Goal: Answer question/provide support

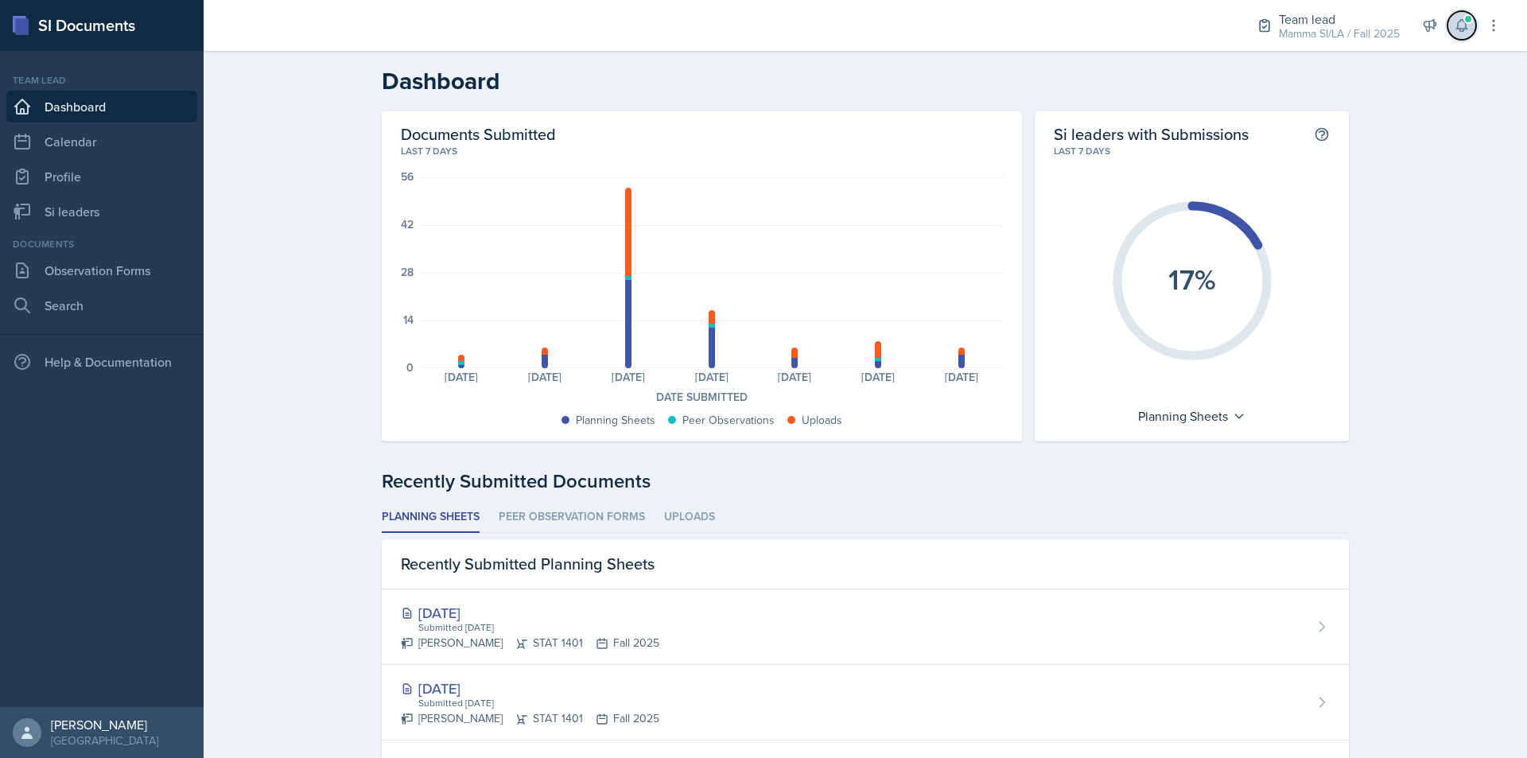
click at [1452, 26] on button at bounding box center [1461, 25] width 29 height 29
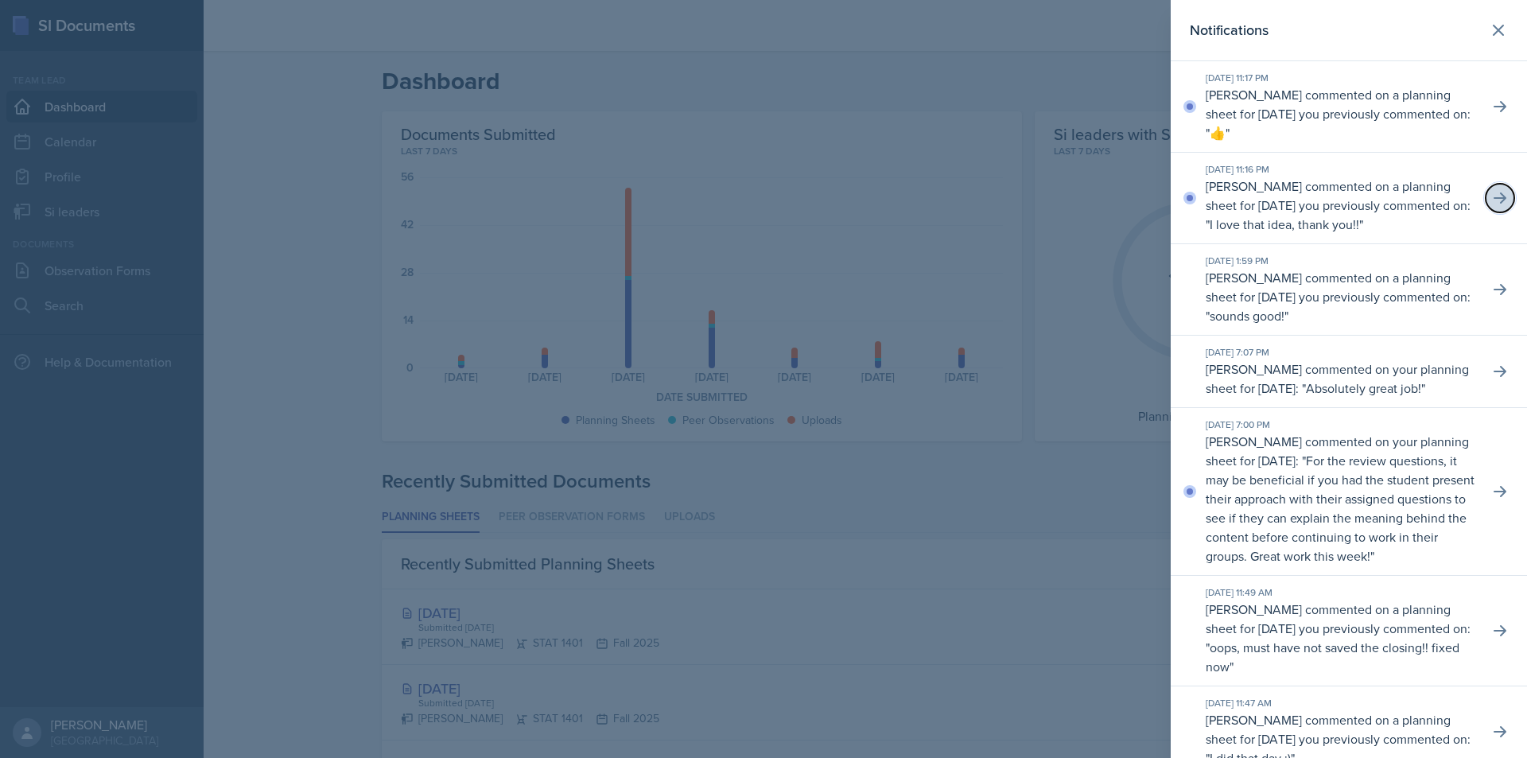
click at [1492, 202] on icon at bounding box center [1500, 198] width 16 height 16
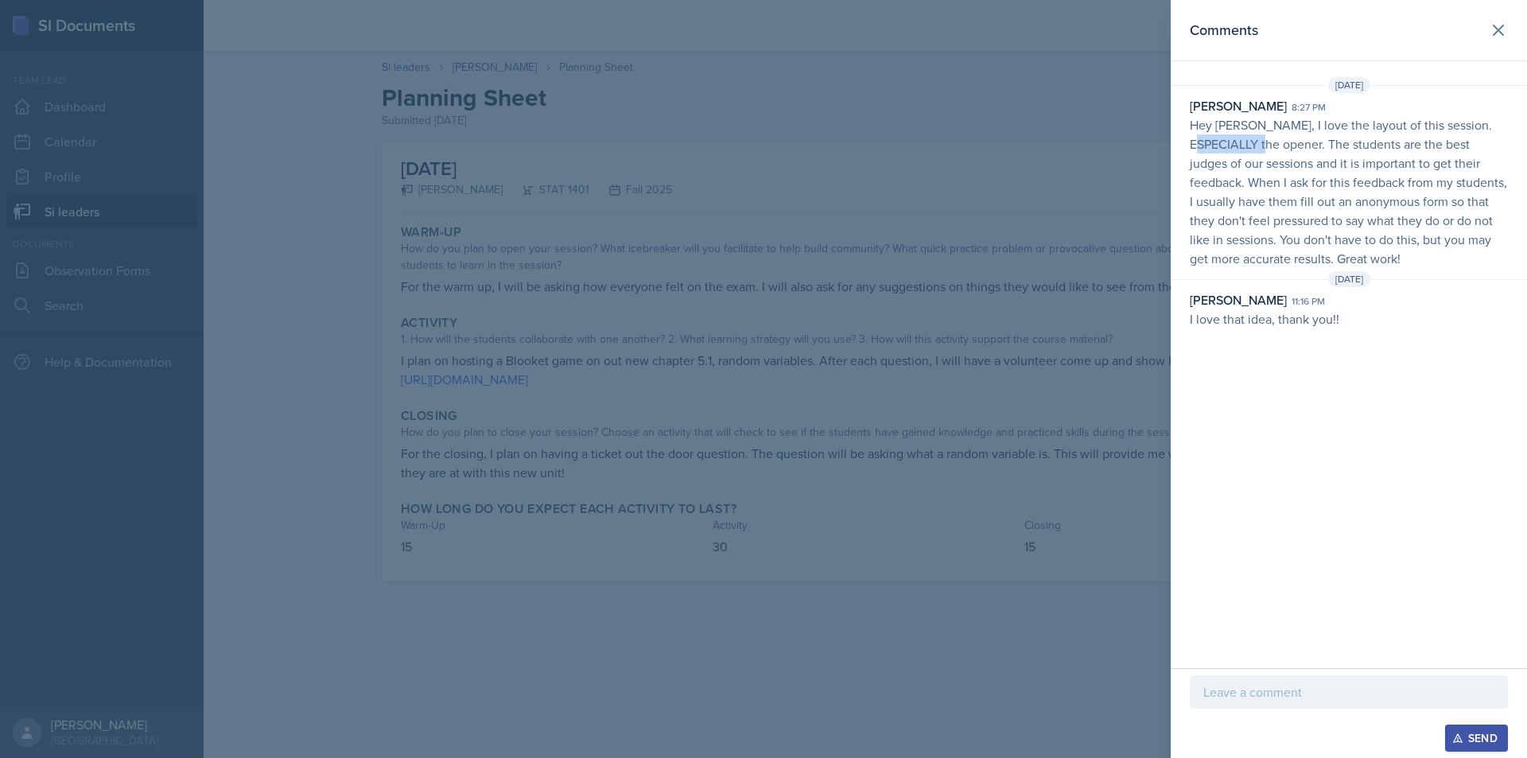
drag, startPoint x: 1224, startPoint y: 145, endPoint x: 1293, endPoint y: 151, distance: 69.5
click at [1293, 151] on p "Hey [PERSON_NAME], I love the layout of this session. ESPECIALLY the opener. Th…" at bounding box center [1349, 191] width 318 height 153
drag, startPoint x: 1329, startPoint y: 176, endPoint x: 1373, endPoint y: 182, distance: 45.0
click at [1371, 182] on p "Hey [PERSON_NAME], I love the layout of this session. ESPECIALLY the opener. Th…" at bounding box center [1349, 191] width 318 height 153
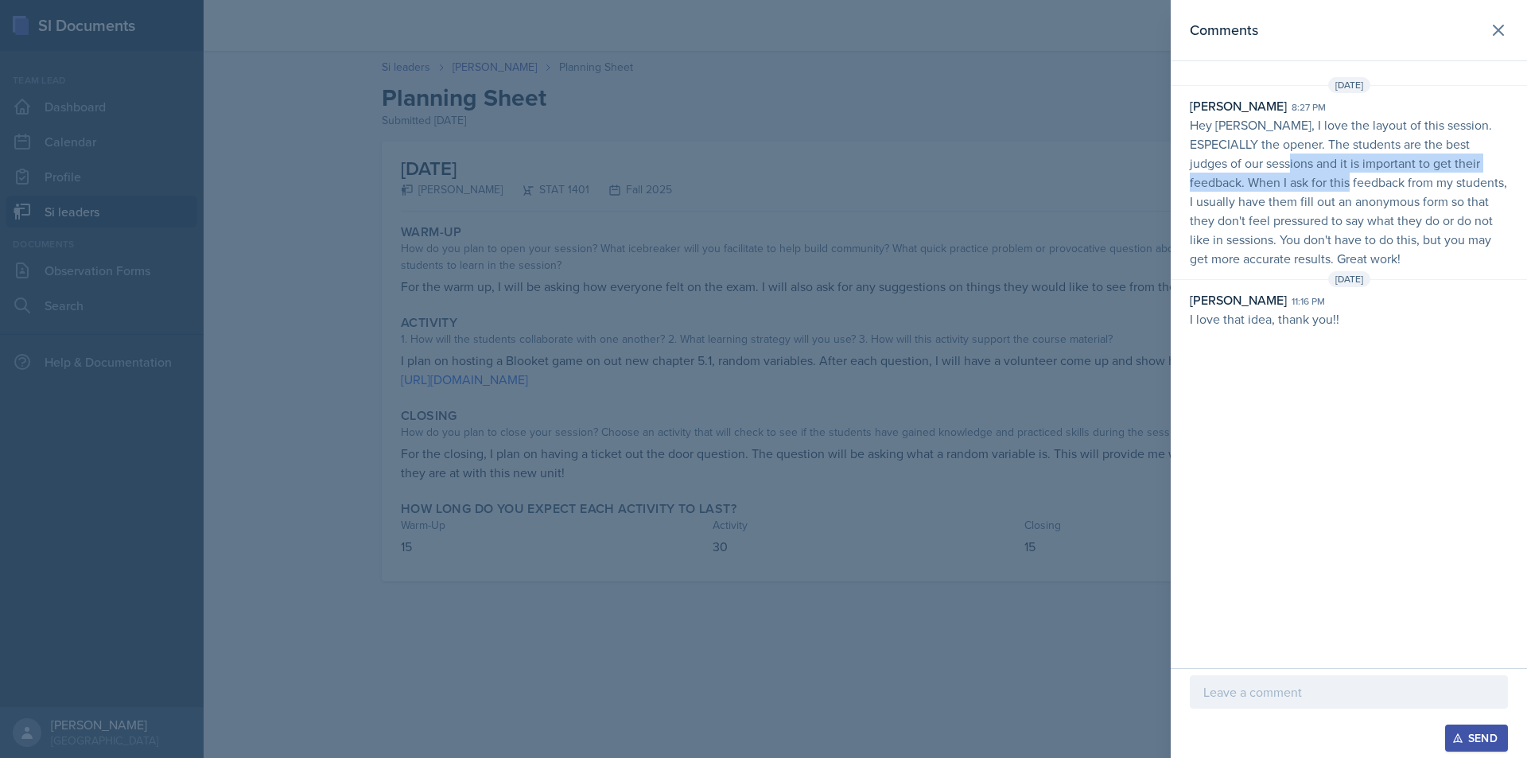
click at [1373, 182] on p "Hey [PERSON_NAME], I love the layout of this session. ESPECIALLY the opener. Th…" at bounding box center [1349, 191] width 318 height 153
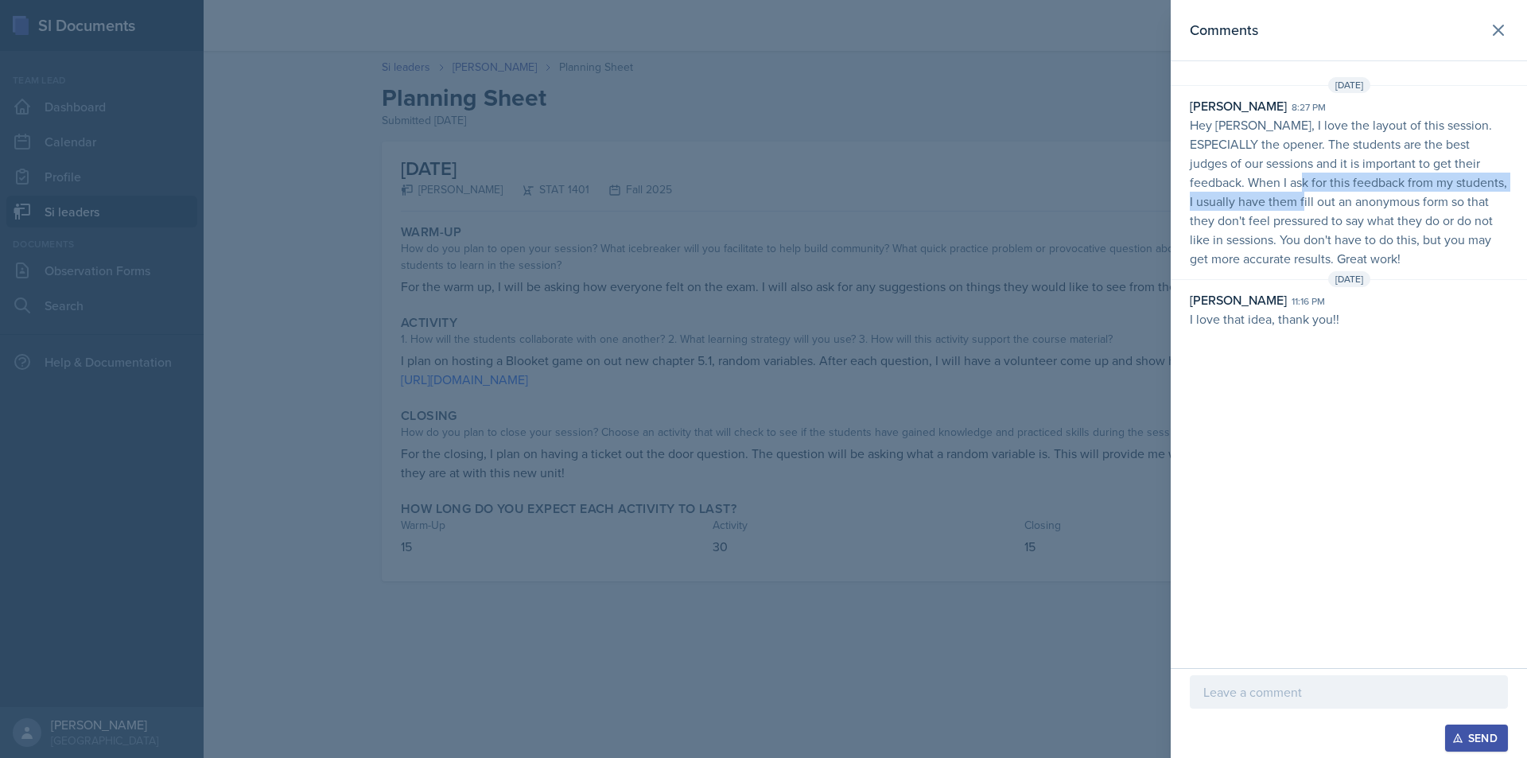
drag, startPoint x: 1320, startPoint y: 189, endPoint x: 1378, endPoint y: 196, distance: 58.5
click at [1373, 196] on p "Hey [PERSON_NAME], I love the layout of this session. ESPECIALLY the opener. Th…" at bounding box center [1349, 191] width 318 height 153
click at [1378, 196] on p "Hey [PERSON_NAME], I love the layout of this session. ESPECIALLY the opener. Th…" at bounding box center [1349, 191] width 318 height 153
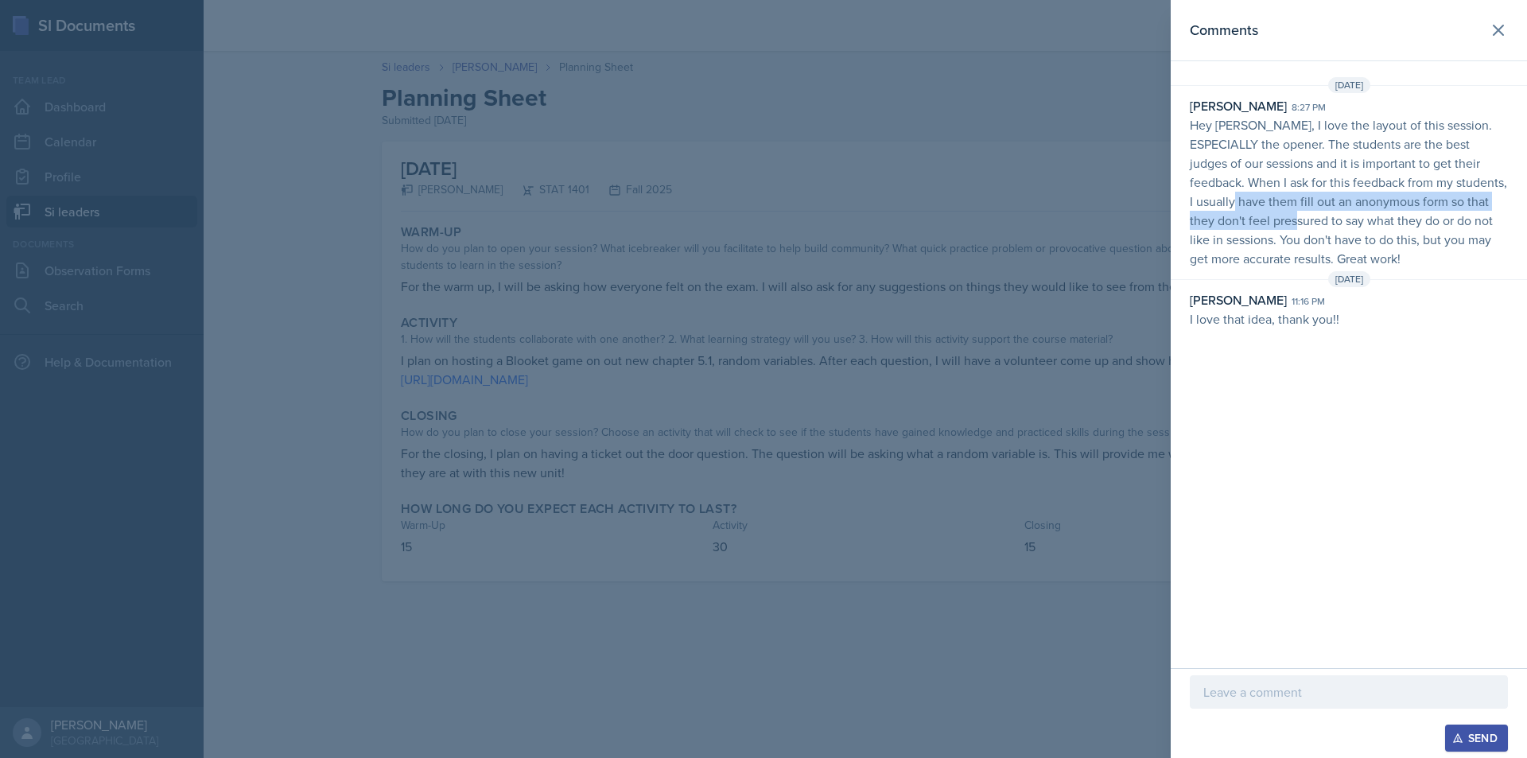
drag, startPoint x: 1362, startPoint y: 212, endPoint x: 1373, endPoint y: 212, distance: 11.1
click at [1368, 212] on p "Hey [PERSON_NAME], I love the layout of this session. ESPECIALLY the opener. Th…" at bounding box center [1349, 191] width 318 height 153
click at [1373, 212] on p "Hey [PERSON_NAME], I love the layout of this session. ESPECIALLY the opener. Th…" at bounding box center [1349, 191] width 318 height 153
drag, startPoint x: 1346, startPoint y: 212, endPoint x: 1405, endPoint y: 224, distance: 60.8
click at [1404, 224] on p "Hey [PERSON_NAME], I love the layout of this session. ESPECIALLY the opener. Th…" at bounding box center [1349, 191] width 318 height 153
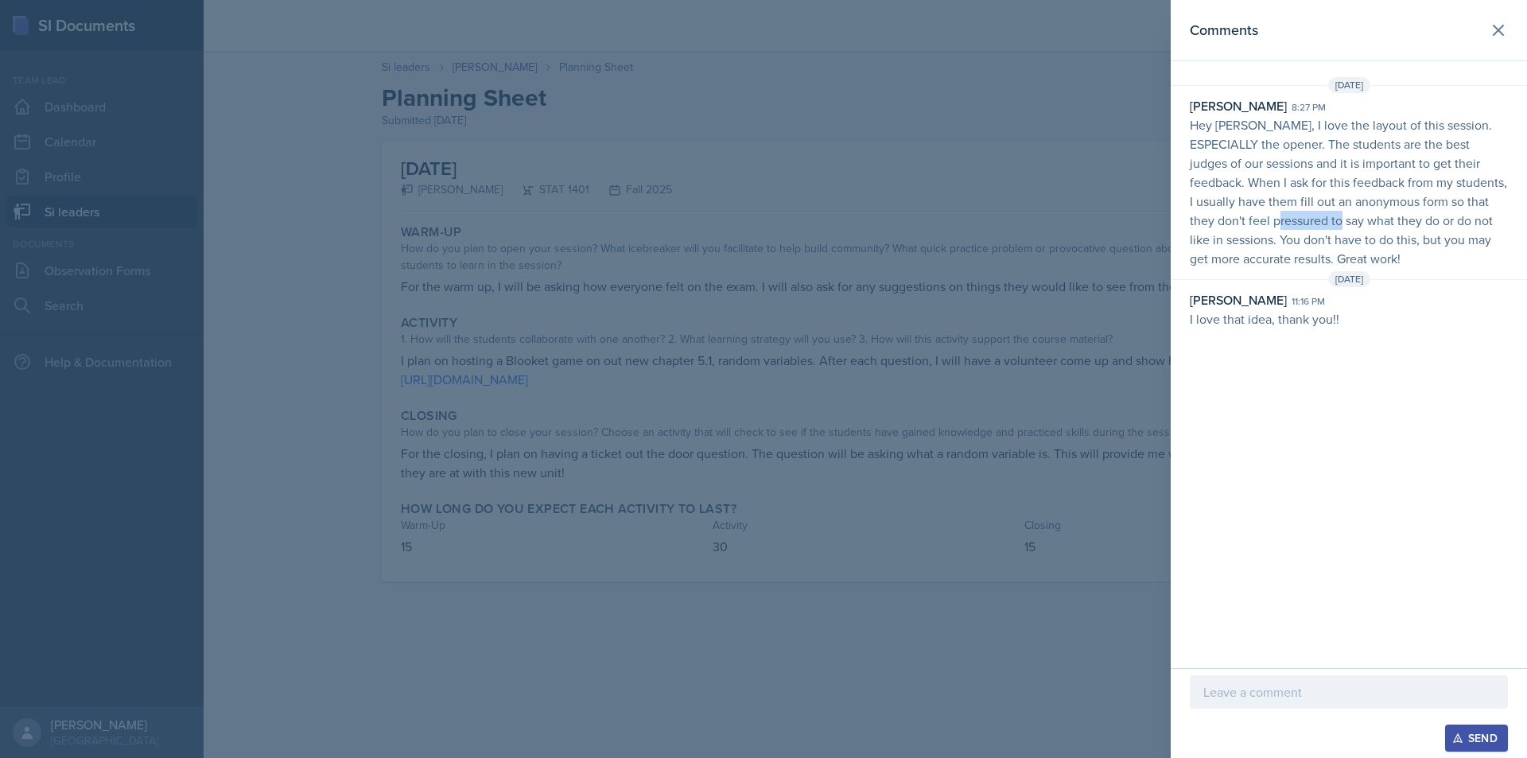
click at [1405, 224] on p "Hey [PERSON_NAME], I love the layout of this session. ESPECIALLY the opener. Th…" at bounding box center [1349, 191] width 318 height 153
drag, startPoint x: 1369, startPoint y: 245, endPoint x: 1377, endPoint y: 246, distance: 8.0
click at [1377, 246] on p "Hey [PERSON_NAME], I love the layout of this session. ESPECIALLY the opener. Th…" at bounding box center [1349, 191] width 318 height 153
click at [1385, 247] on p "Hey [PERSON_NAME], I love the layout of this session. ESPECIALLY the opener. Th…" at bounding box center [1349, 191] width 318 height 153
drag, startPoint x: 1443, startPoint y: 254, endPoint x: 1462, endPoint y: 253, distance: 18.4
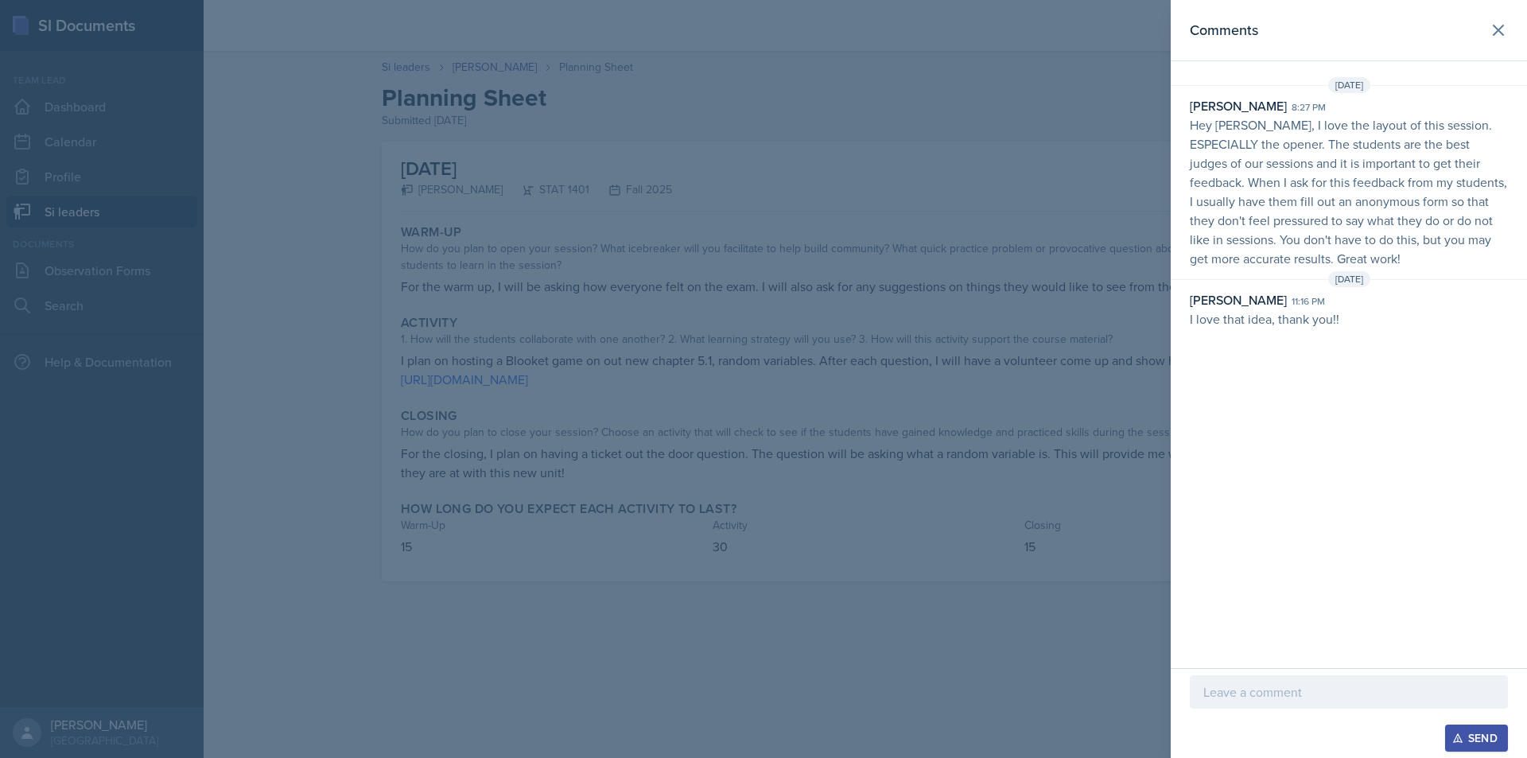
click at [1462, 253] on p "Hey [PERSON_NAME], I love the layout of this session. ESPECIALLY the opener. Th…" at bounding box center [1349, 191] width 318 height 153
click at [1367, 152] on p "Hey [PERSON_NAME], I love the layout of this session. ESPECIALLY the opener. Th…" at bounding box center [1349, 191] width 318 height 153
drag, startPoint x: 1302, startPoint y: 217, endPoint x: 1376, endPoint y: 219, distance: 74.0
click at [1376, 219] on p "Hey [PERSON_NAME], I love the layout of this session. ESPECIALLY the opener. Th…" at bounding box center [1349, 191] width 318 height 153
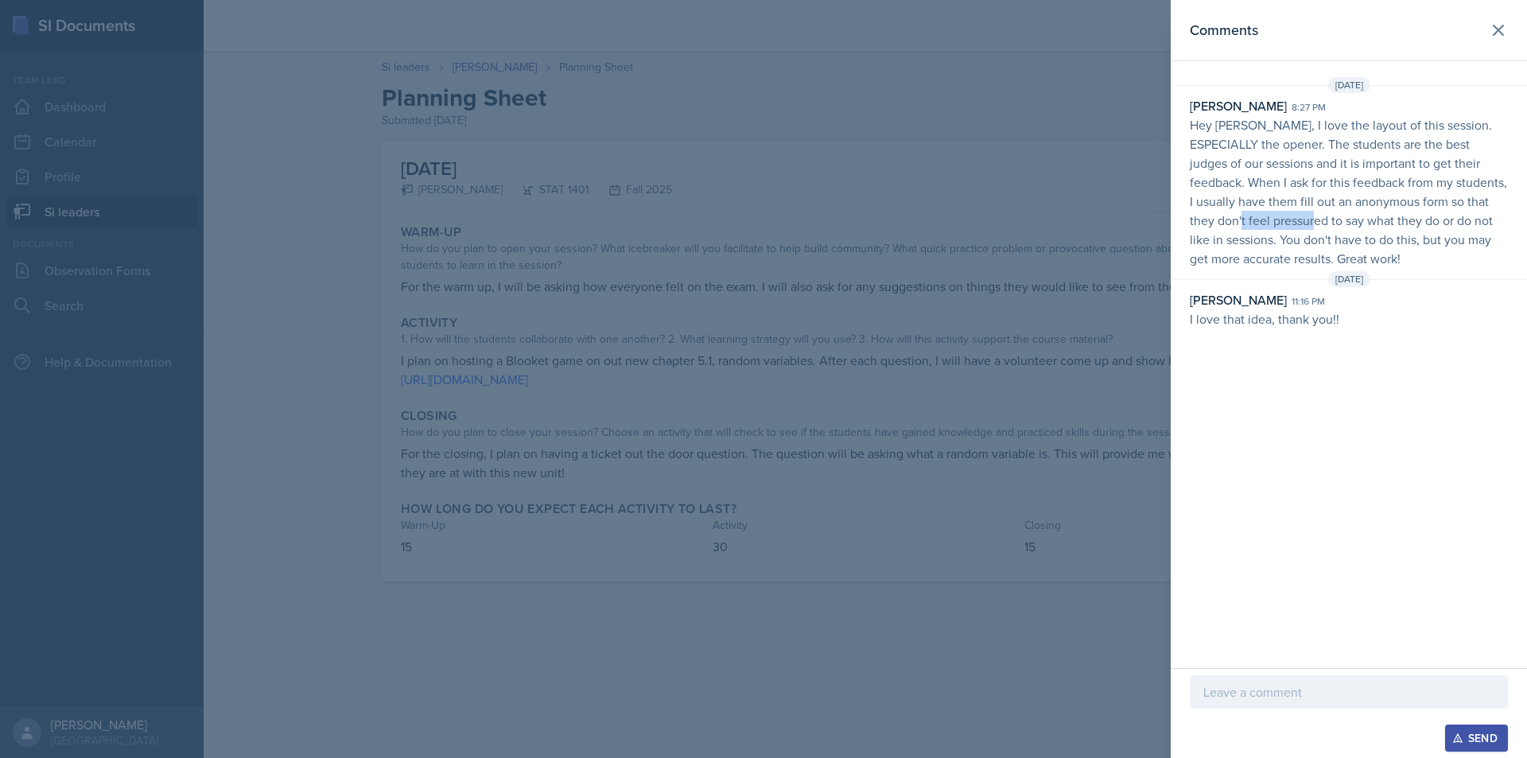
click at [1376, 219] on p "Hey [PERSON_NAME], I love the layout of this session. ESPECIALLY the opener. Th…" at bounding box center [1349, 191] width 318 height 153
drag, startPoint x: 1376, startPoint y: 224, endPoint x: 1388, endPoint y: 225, distance: 12.0
click at [1388, 225] on p "Hey [PERSON_NAME], I love the layout of this session. ESPECIALLY the opener. Th…" at bounding box center [1349, 191] width 318 height 153
drag, startPoint x: 1408, startPoint y: 216, endPoint x: 1418, endPoint y: 216, distance: 9.6
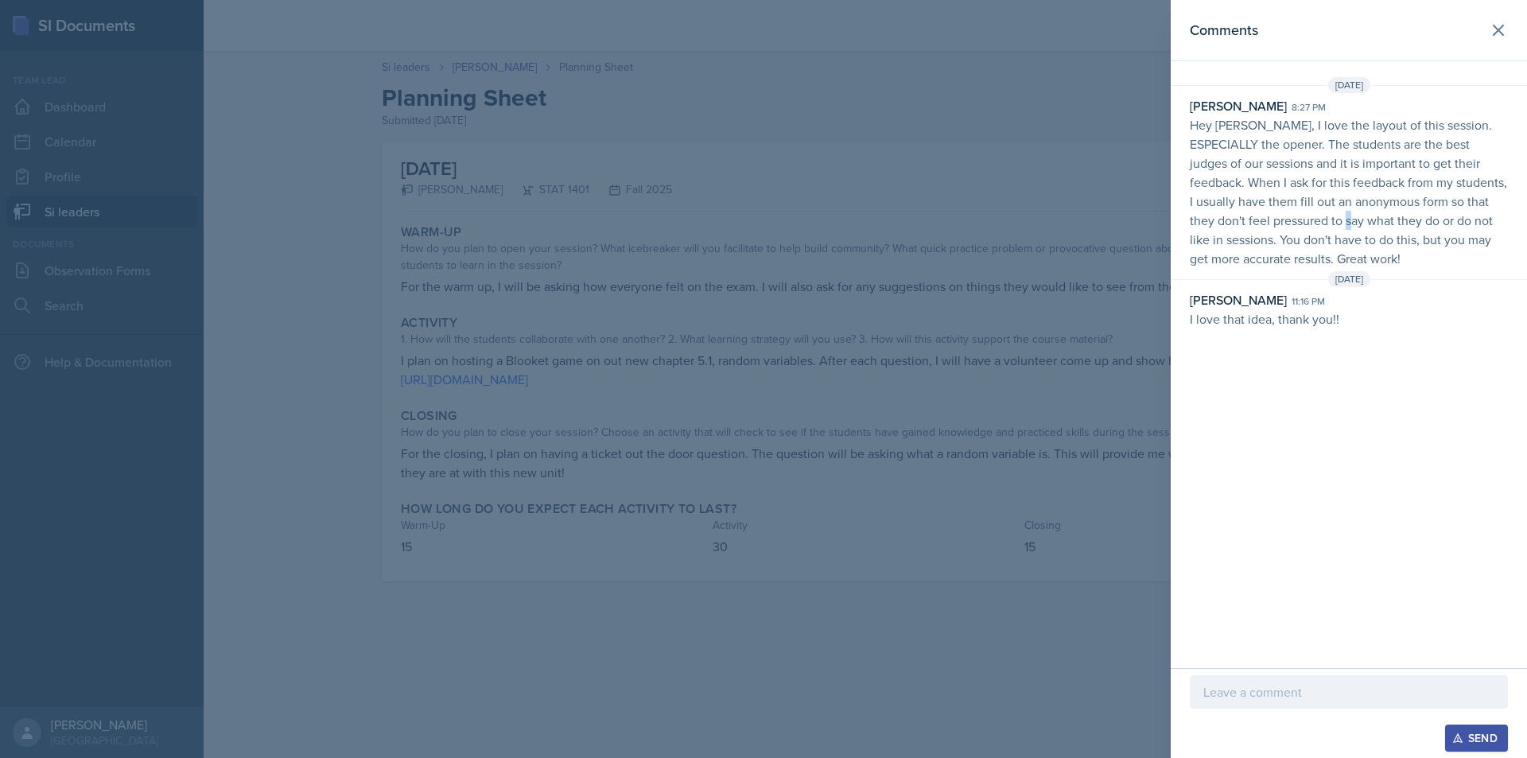
click at [1418, 216] on p "Hey [PERSON_NAME], I love the layout of this session. ESPECIALLY the opener. Th…" at bounding box center [1349, 191] width 318 height 153
drag, startPoint x: 1321, startPoint y: 212, endPoint x: 1354, endPoint y: 212, distance: 33.4
click at [1335, 212] on p "Hey [PERSON_NAME], I love the layout of this session. ESPECIALLY the opener. Th…" at bounding box center [1349, 191] width 318 height 153
click at [1354, 212] on p "Hey [PERSON_NAME], I love the layout of this session. ESPECIALLY the opener. Th…" at bounding box center [1349, 191] width 318 height 153
drag, startPoint x: 1245, startPoint y: 208, endPoint x: 1331, endPoint y: 207, distance: 85.9
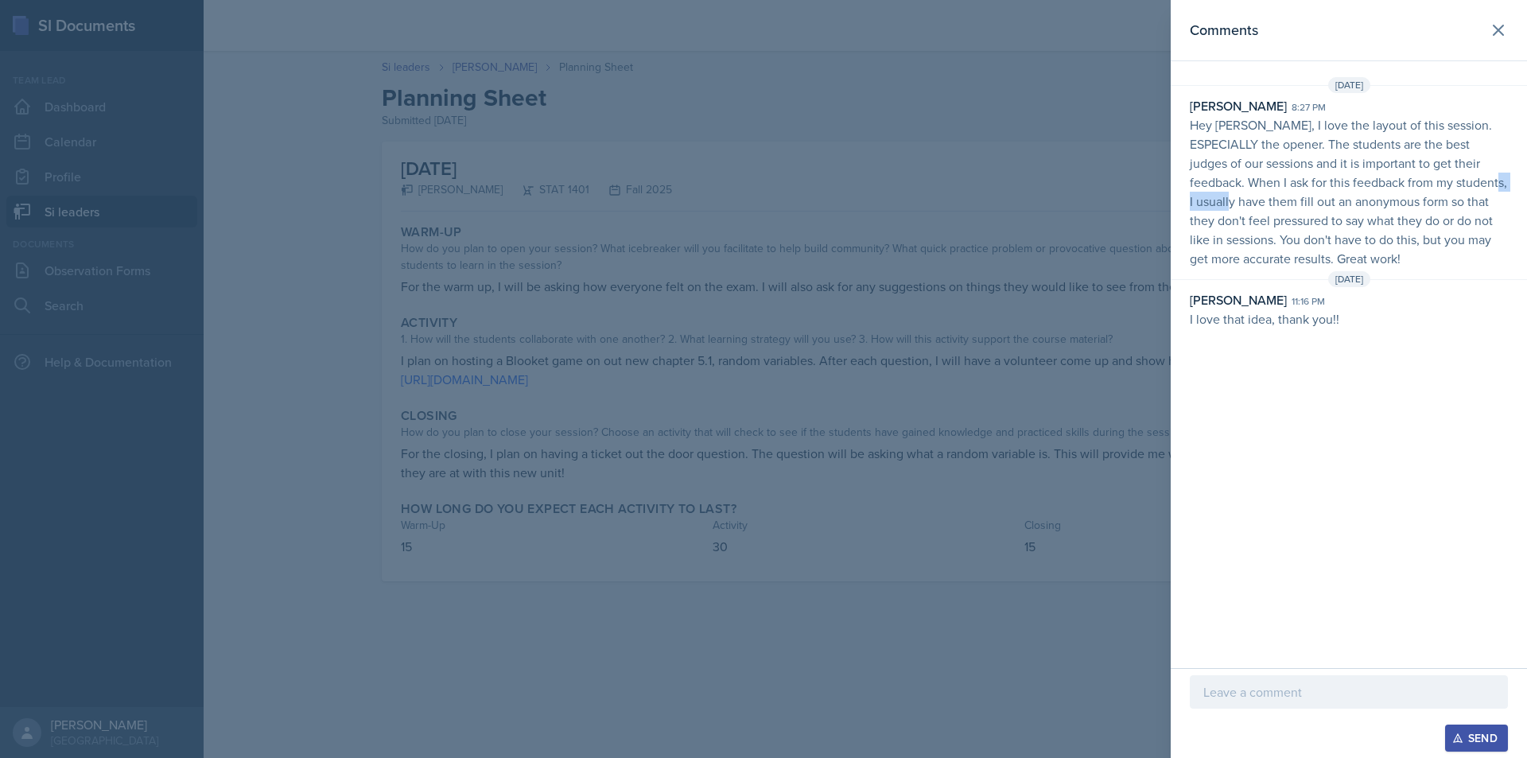
click at [1326, 207] on p "Hey [PERSON_NAME], I love the layout of this session. ESPECIALLY the opener. Th…" at bounding box center [1349, 191] width 318 height 153
click at [1335, 207] on p "Hey [PERSON_NAME], I love the layout of this session. ESPECIALLY the opener. Th…" at bounding box center [1349, 191] width 318 height 153
drag, startPoint x: 1344, startPoint y: 205, endPoint x: 1455, endPoint y: 208, distance: 110.6
click at [1455, 208] on p "Hey [PERSON_NAME], I love the layout of this session. ESPECIALLY the opener. Th…" at bounding box center [1349, 191] width 318 height 153
click at [1462, 209] on p "Hey [PERSON_NAME], I love the layout of this session. ESPECIALLY the opener. Th…" at bounding box center [1349, 191] width 318 height 153
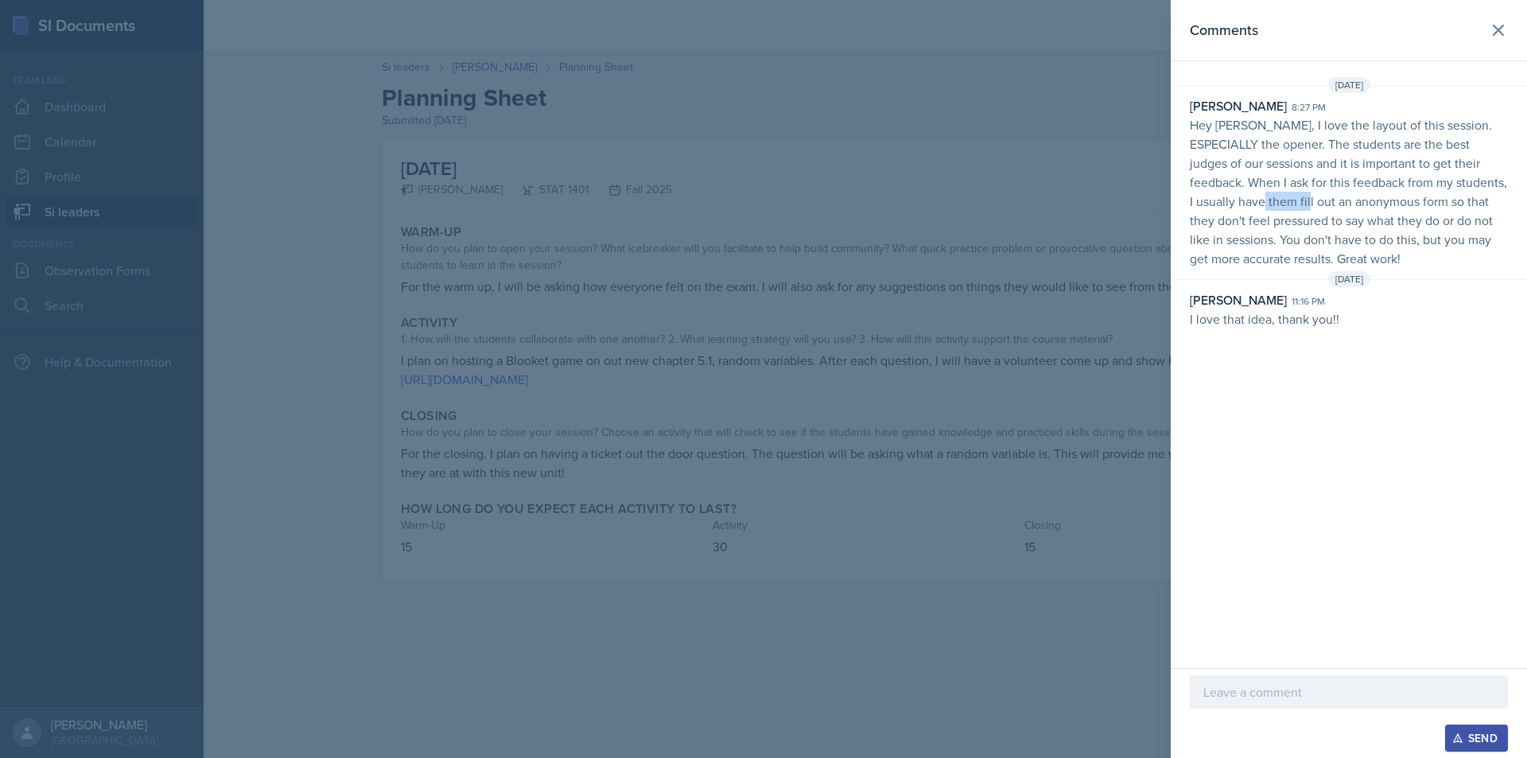
click at [1405, 204] on p "Hey [PERSON_NAME], I love the layout of this session. ESPECIALLY the opener. Th…" at bounding box center [1349, 191] width 318 height 153
click at [1424, 204] on p "Hey [PERSON_NAME], I love the layout of this session. ESPECIALLY the opener. Th…" at bounding box center [1349, 191] width 318 height 153
drag, startPoint x: 1328, startPoint y: 204, endPoint x: 1395, endPoint y: 212, distance: 67.3
click at [1395, 212] on p "Hey [PERSON_NAME], I love the layout of this session. ESPECIALLY the opener. Th…" at bounding box center [1349, 191] width 318 height 153
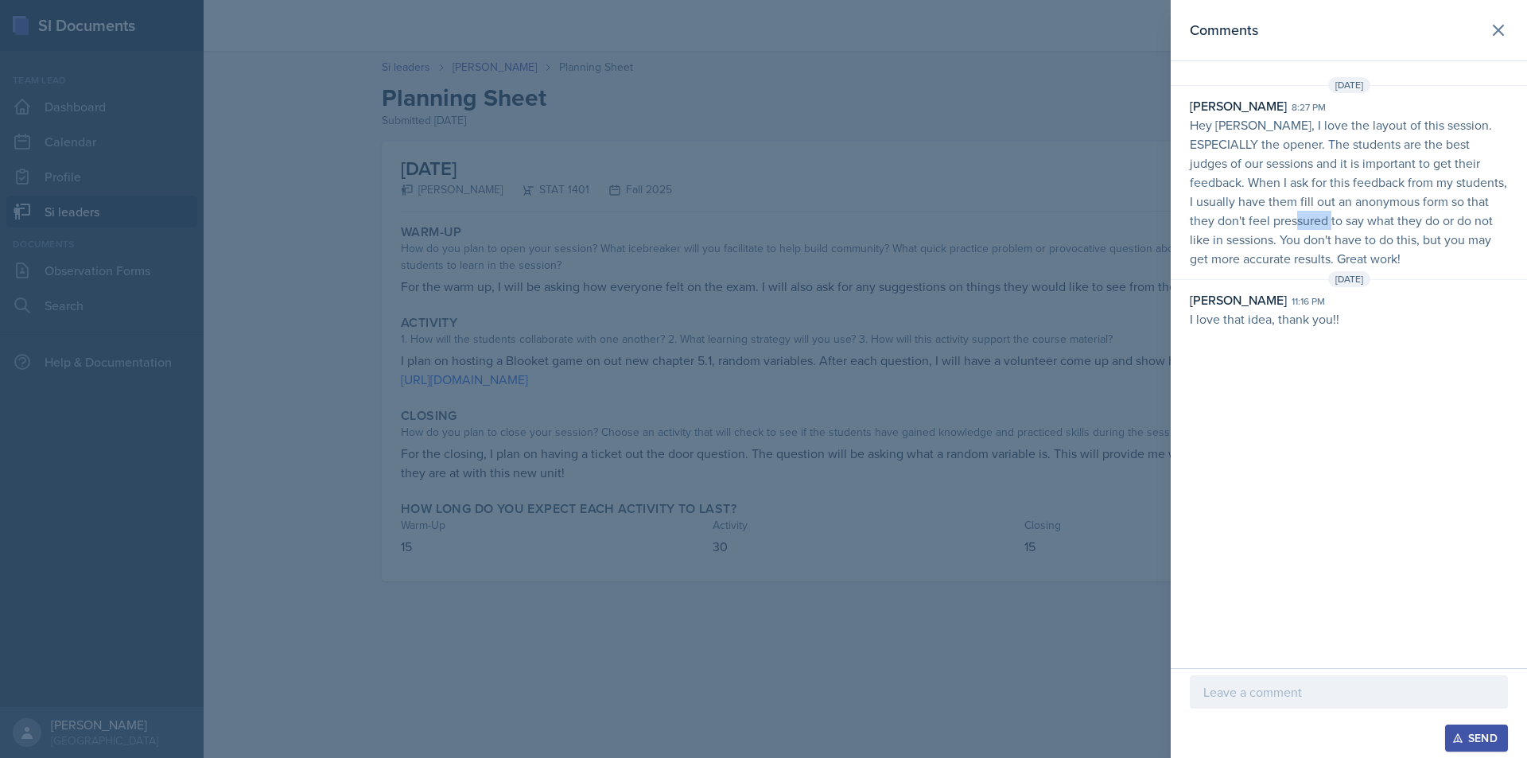
drag, startPoint x: 1362, startPoint y: 212, endPoint x: 1393, endPoint y: 212, distance: 31.8
click at [1393, 212] on p "Hey [PERSON_NAME], I love the layout of this session. ESPECIALLY the opener. Th…" at bounding box center [1349, 191] width 318 height 153
click at [1491, 25] on icon at bounding box center [1498, 30] width 19 height 19
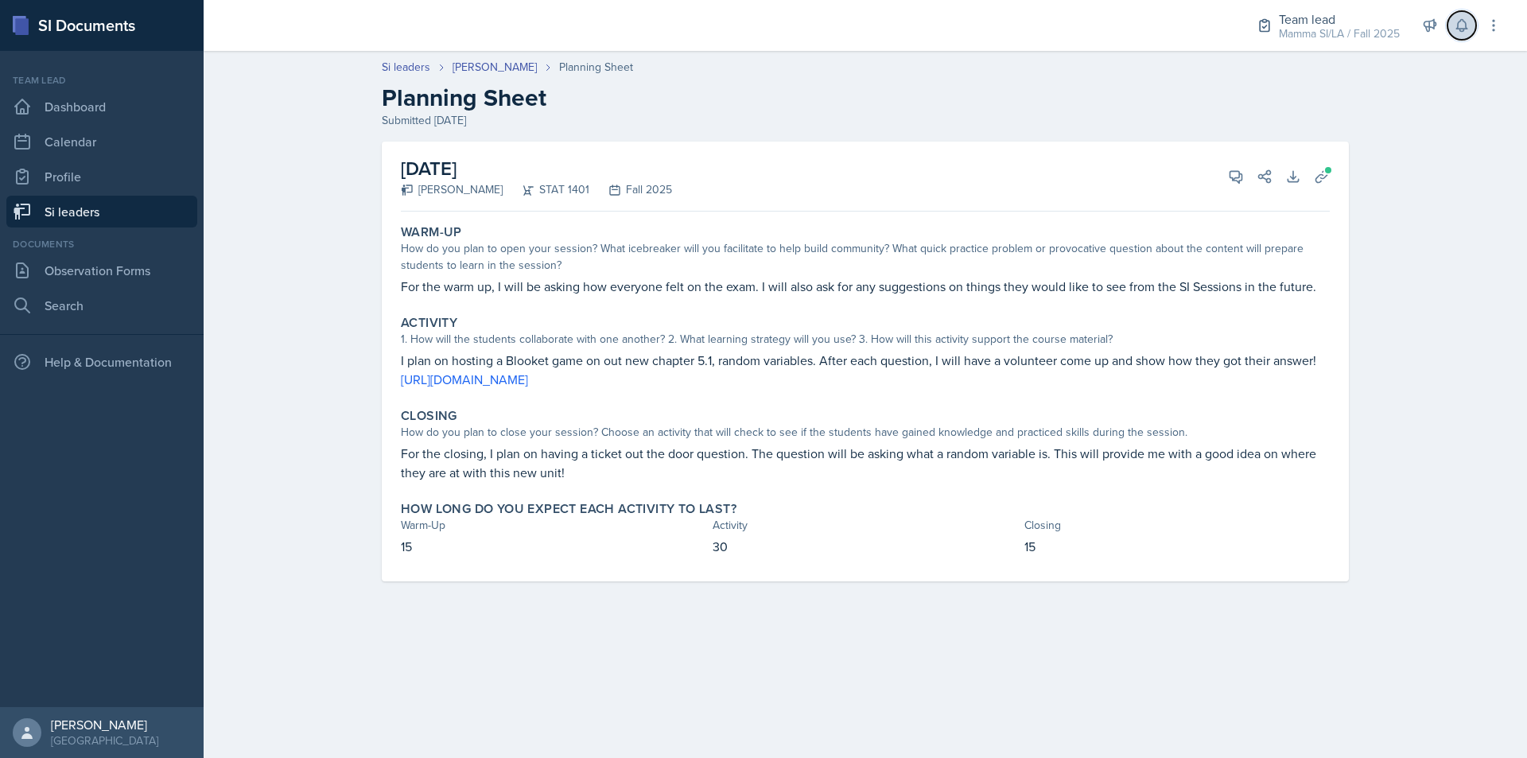
click at [1468, 27] on icon at bounding box center [1462, 25] width 16 height 16
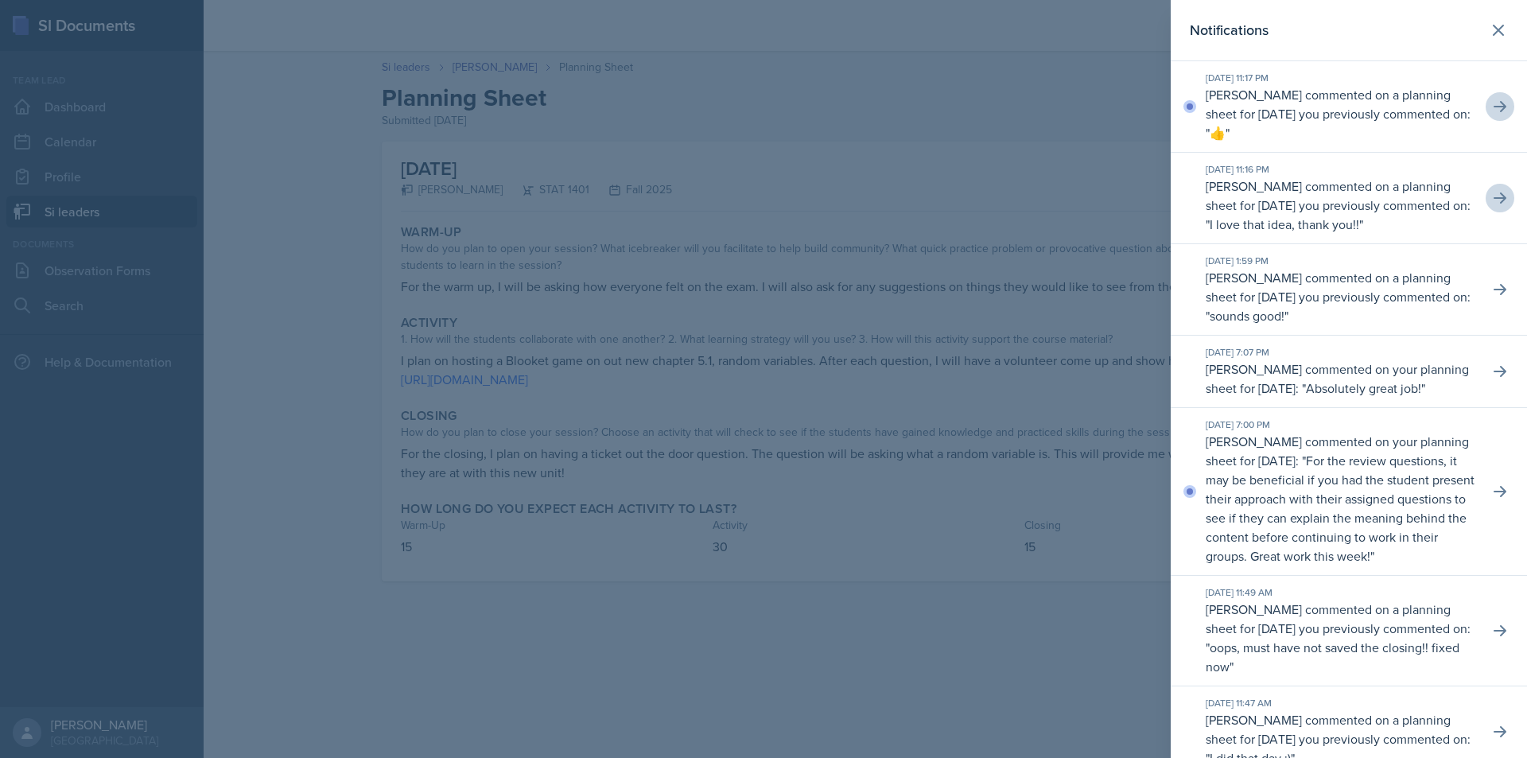
click at [1483, 118] on div "[DATE] 11:17 PM [PERSON_NAME] commented on a planning sheet for [DATE] you prev…" at bounding box center [1349, 106] width 356 height 91
click at [1492, 111] on icon at bounding box center [1500, 107] width 16 height 16
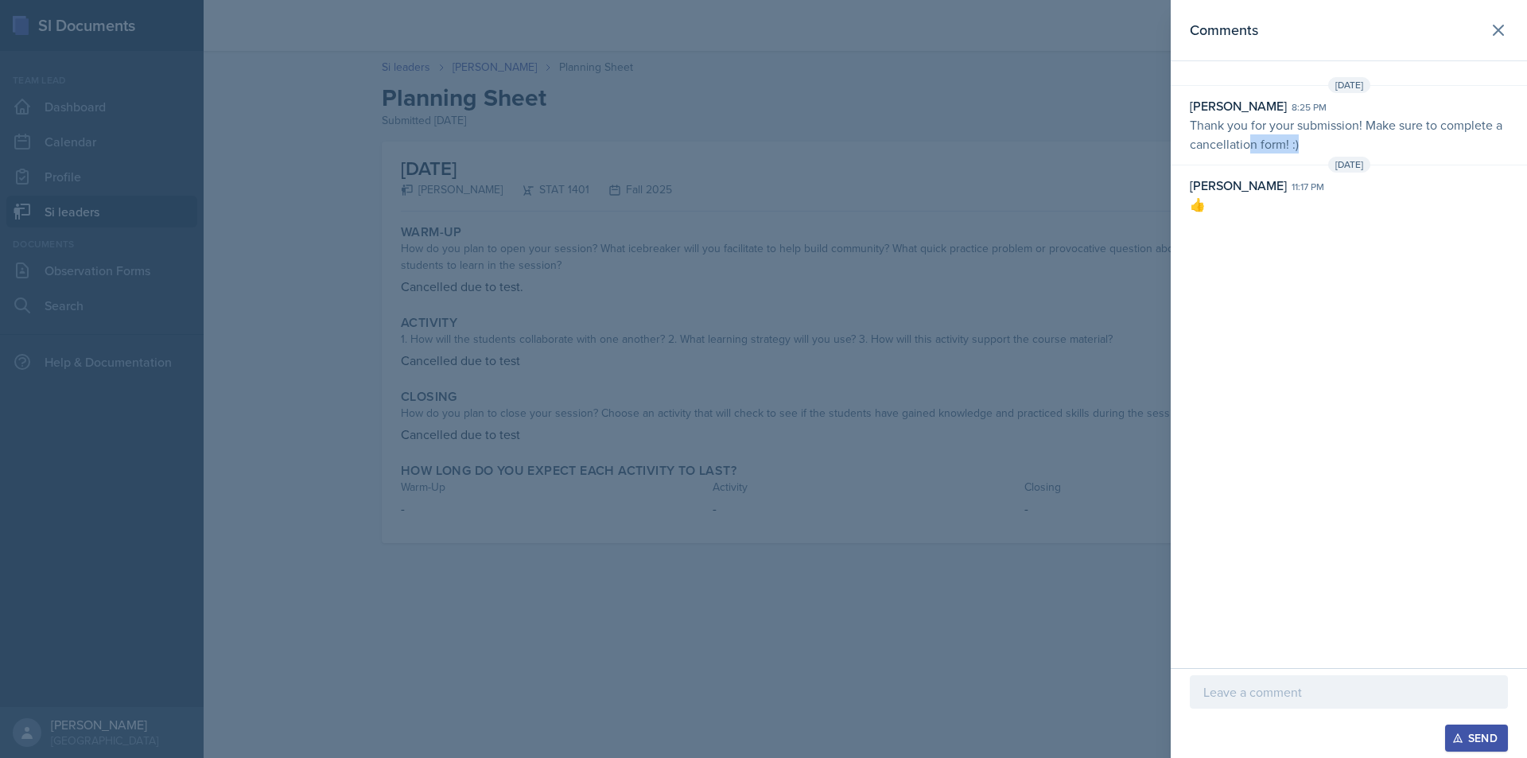
drag, startPoint x: 1327, startPoint y: 136, endPoint x: 1247, endPoint y: 135, distance: 80.3
click at [1247, 135] on p "Thank you for your submission! Make sure to complete a cancellation form! :)" at bounding box center [1349, 134] width 318 height 38
click at [885, 138] on div at bounding box center [763, 379] width 1527 height 758
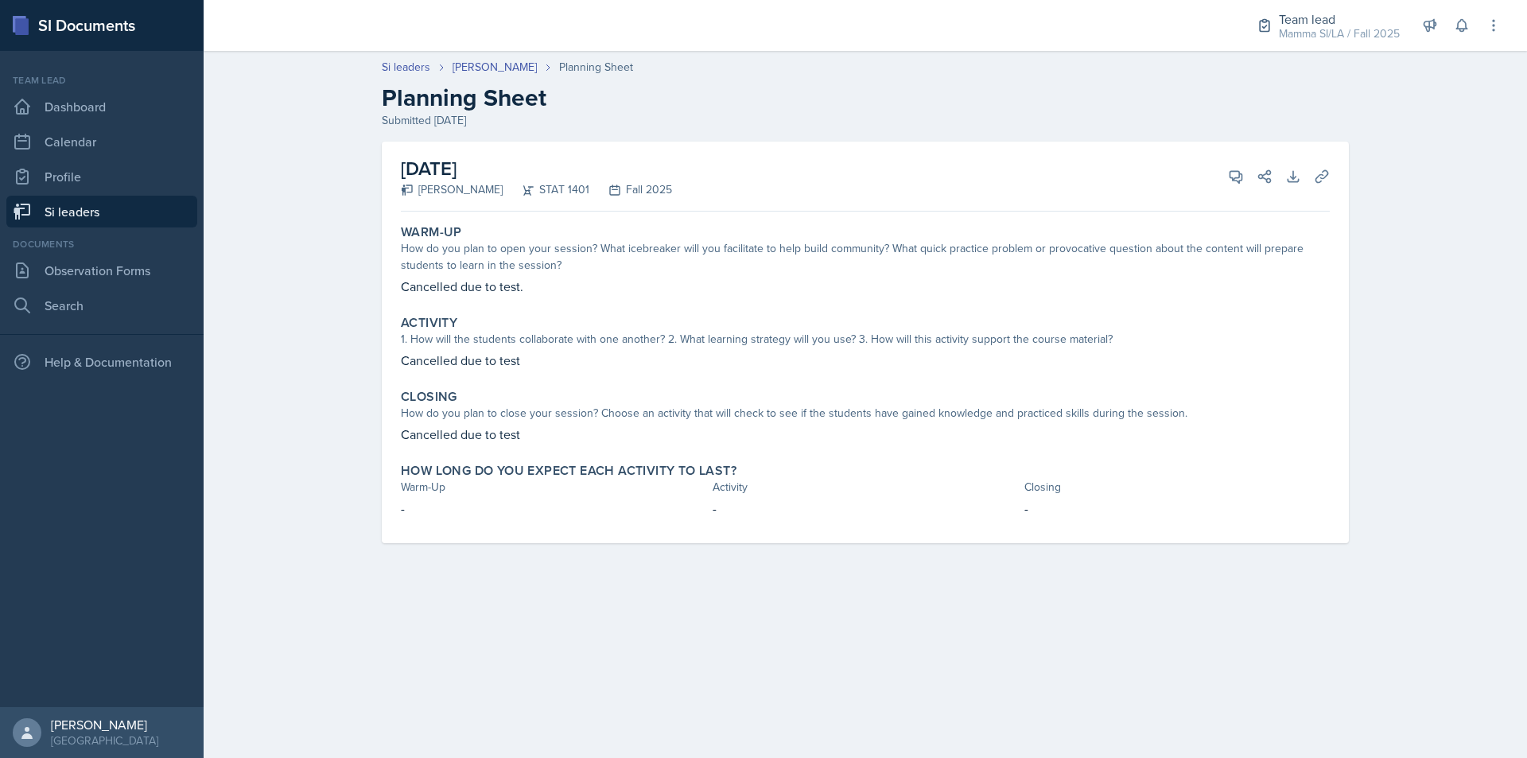
click at [96, 213] on link "Si leaders" at bounding box center [101, 212] width 191 height 32
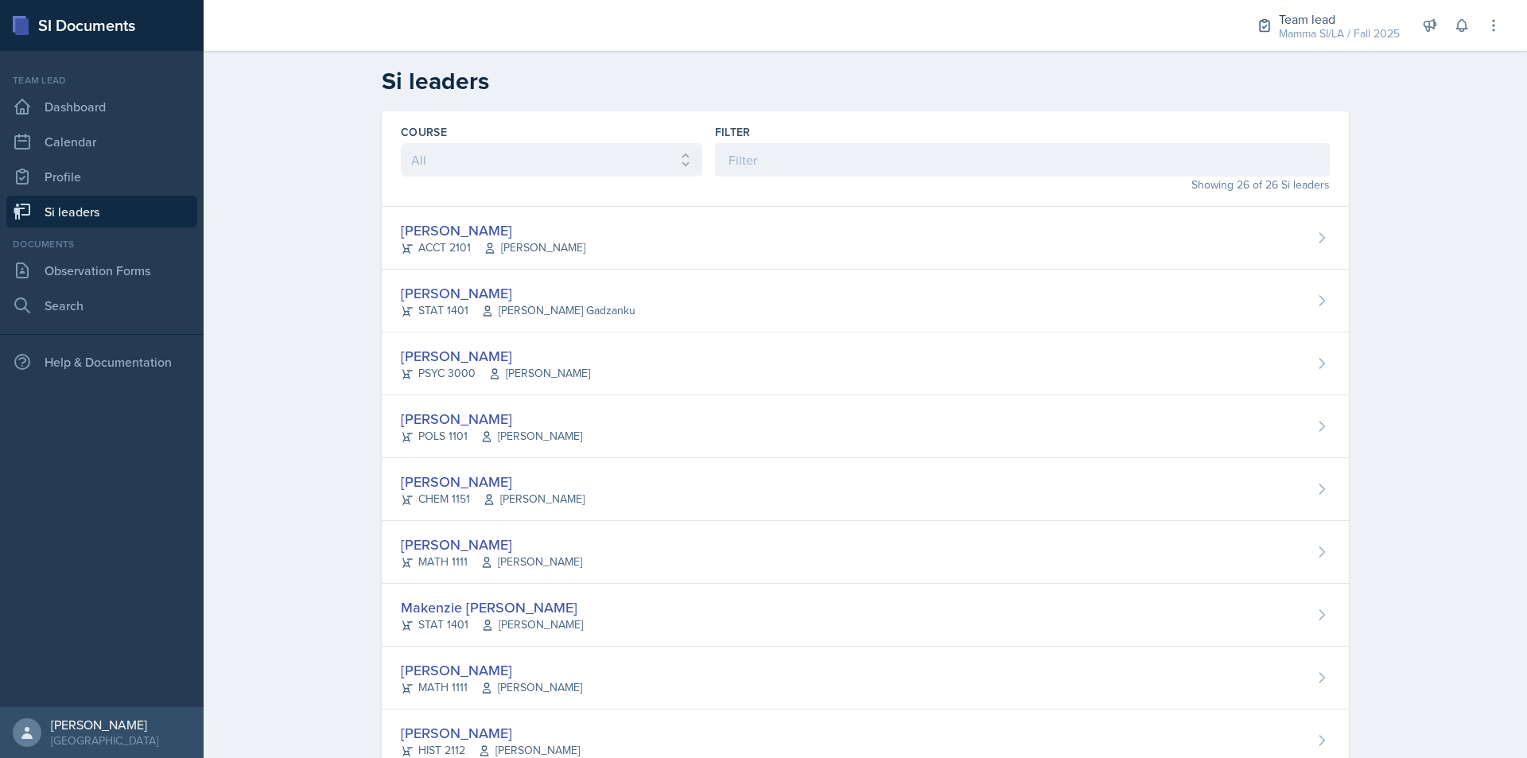
click at [113, 219] on link "Si leaders" at bounding box center [101, 212] width 191 height 32
click at [890, 175] on div "Filter Showing 26 of 26 Si leaders" at bounding box center [1022, 158] width 615 height 69
click at [890, 175] on input at bounding box center [1022, 159] width 615 height 33
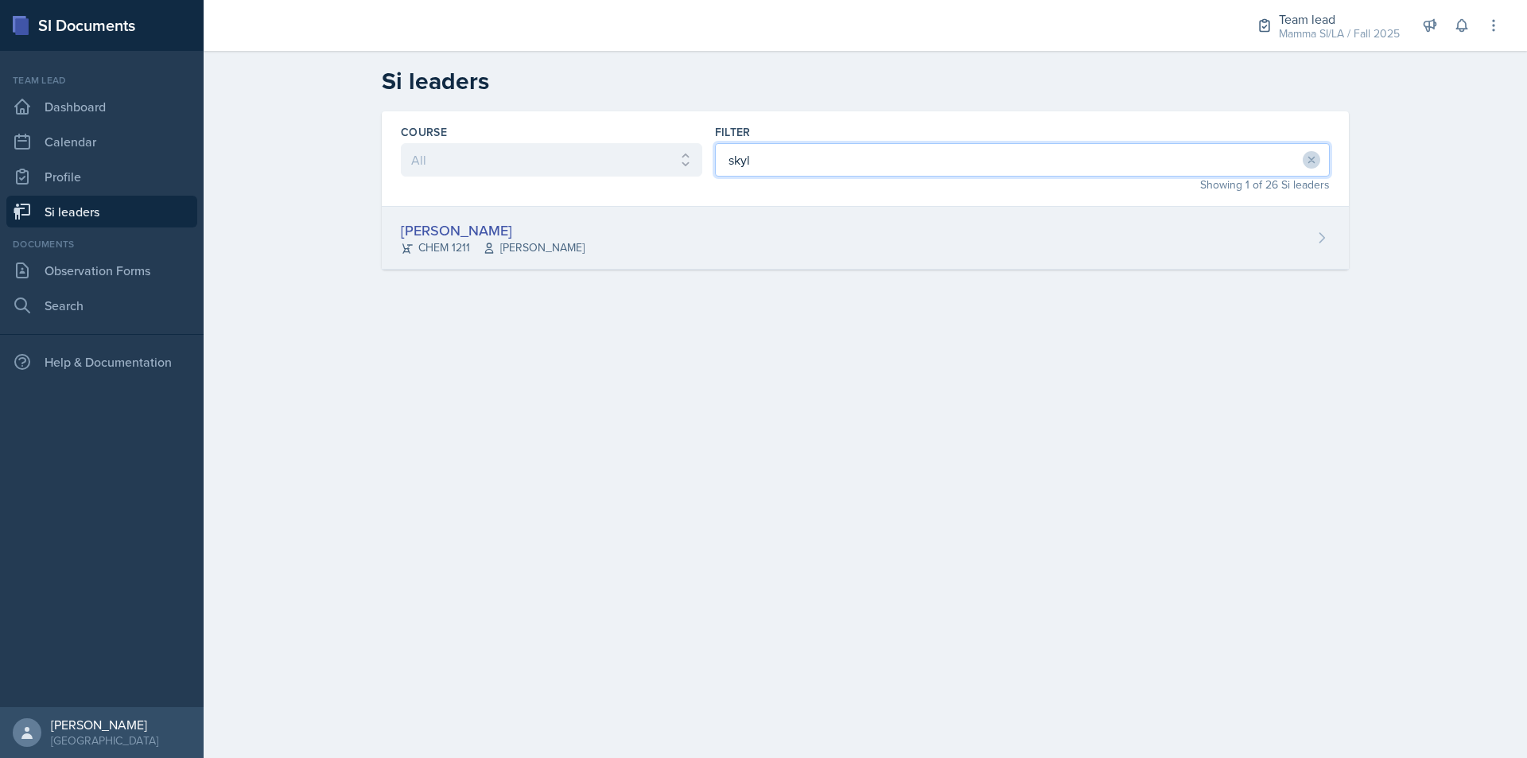
type input "skyl"
click at [812, 243] on div "[PERSON_NAME] CHEM 1211 [PERSON_NAME]" at bounding box center [865, 238] width 967 height 63
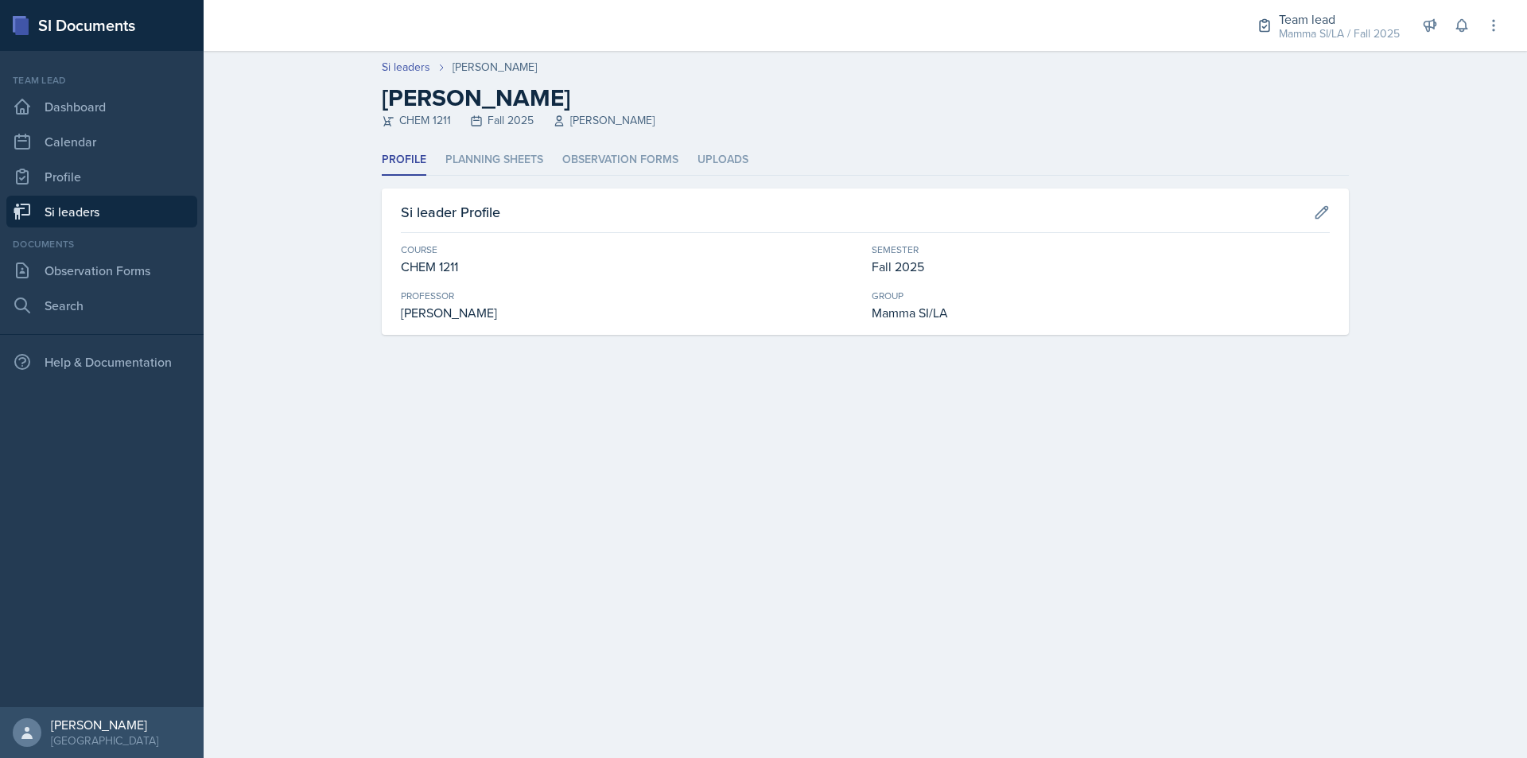
click at [515, 178] on div "Profile Planning Sheets Observation Forms Uploads Profile Planning Sheets Obser…" at bounding box center [865, 240] width 967 height 190
click at [515, 168] on li "Planning Sheets" at bounding box center [494, 160] width 98 height 31
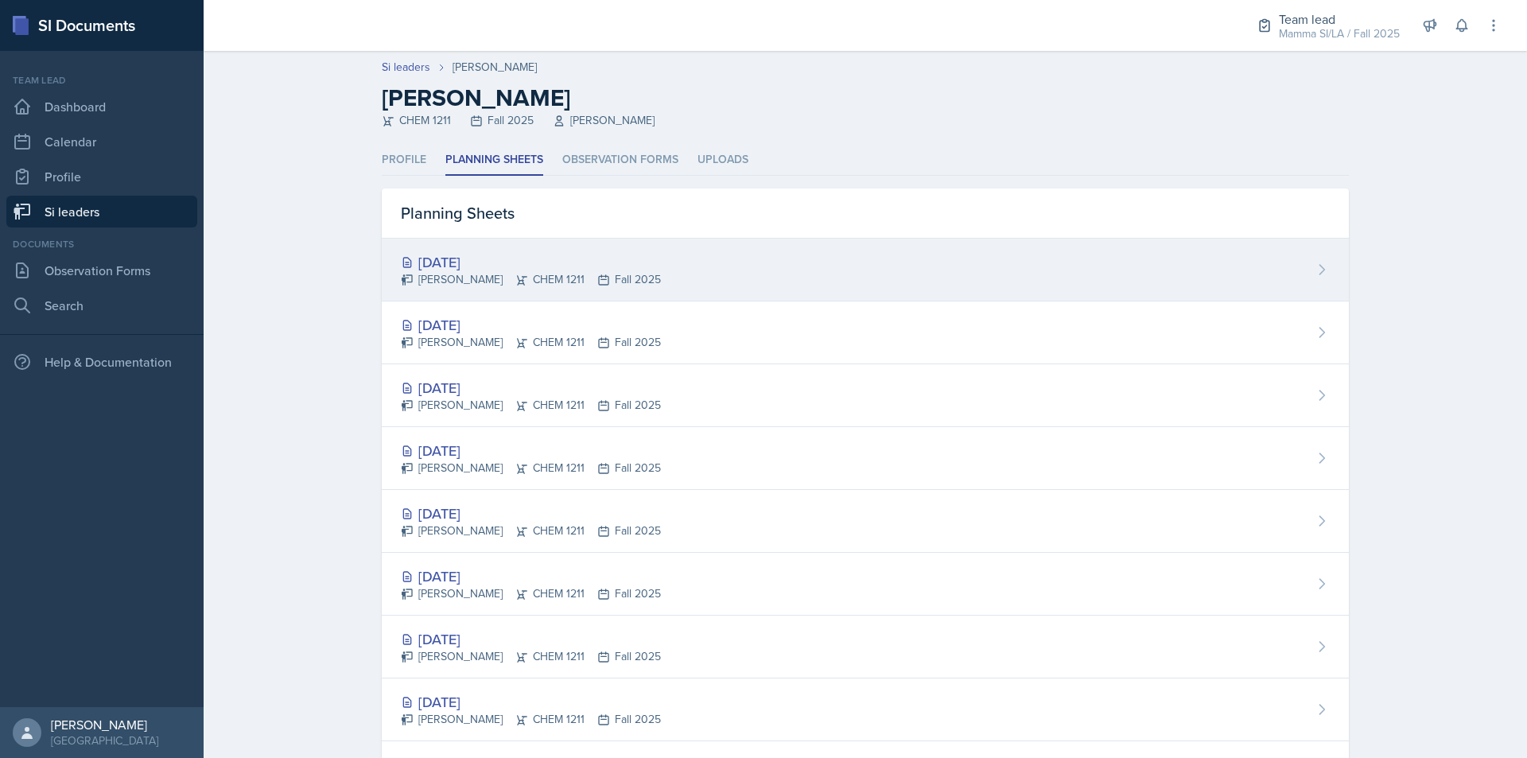
click at [597, 281] on icon at bounding box center [603, 280] width 13 height 13
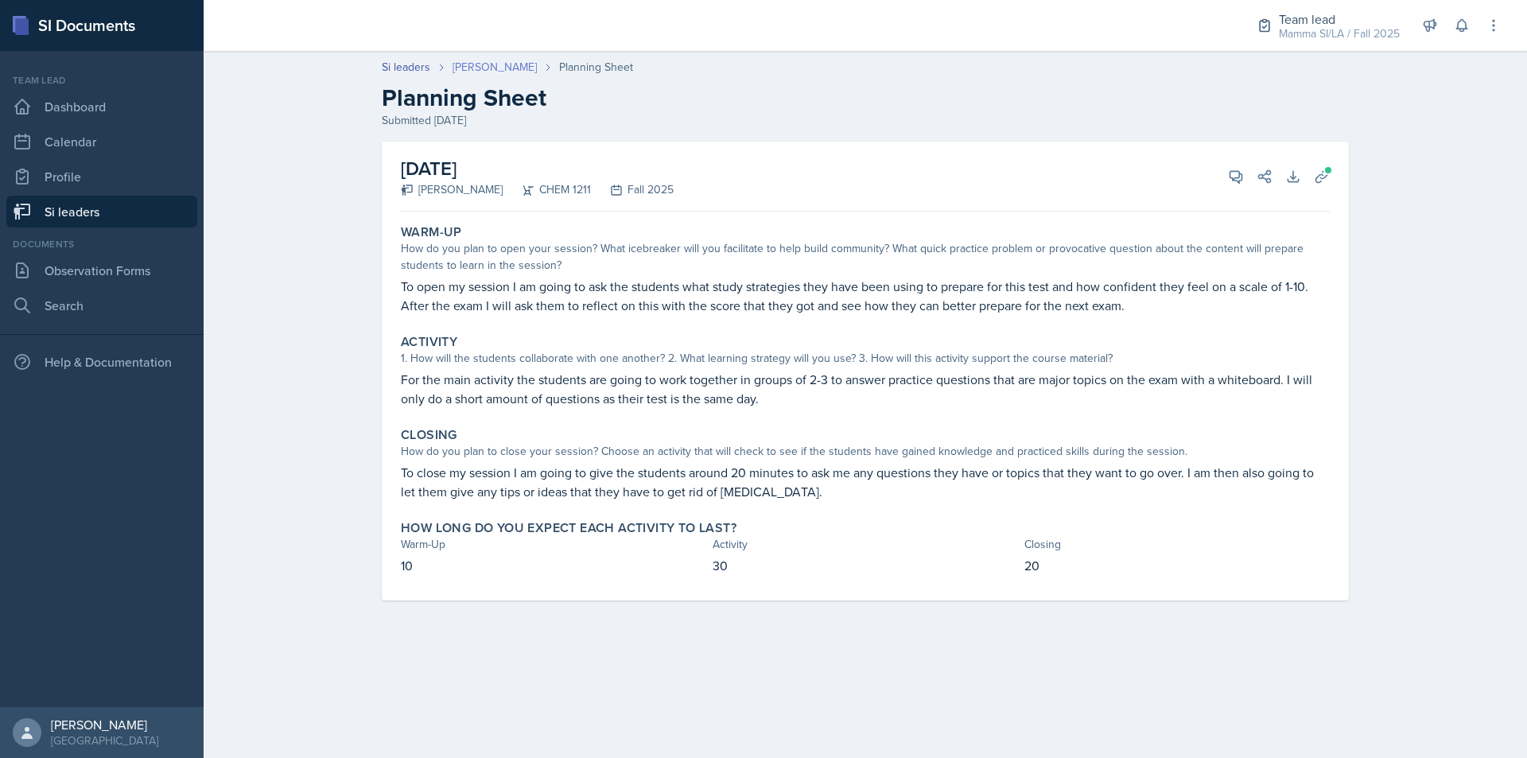
click at [484, 63] on link "[PERSON_NAME]" at bounding box center [495, 67] width 84 height 17
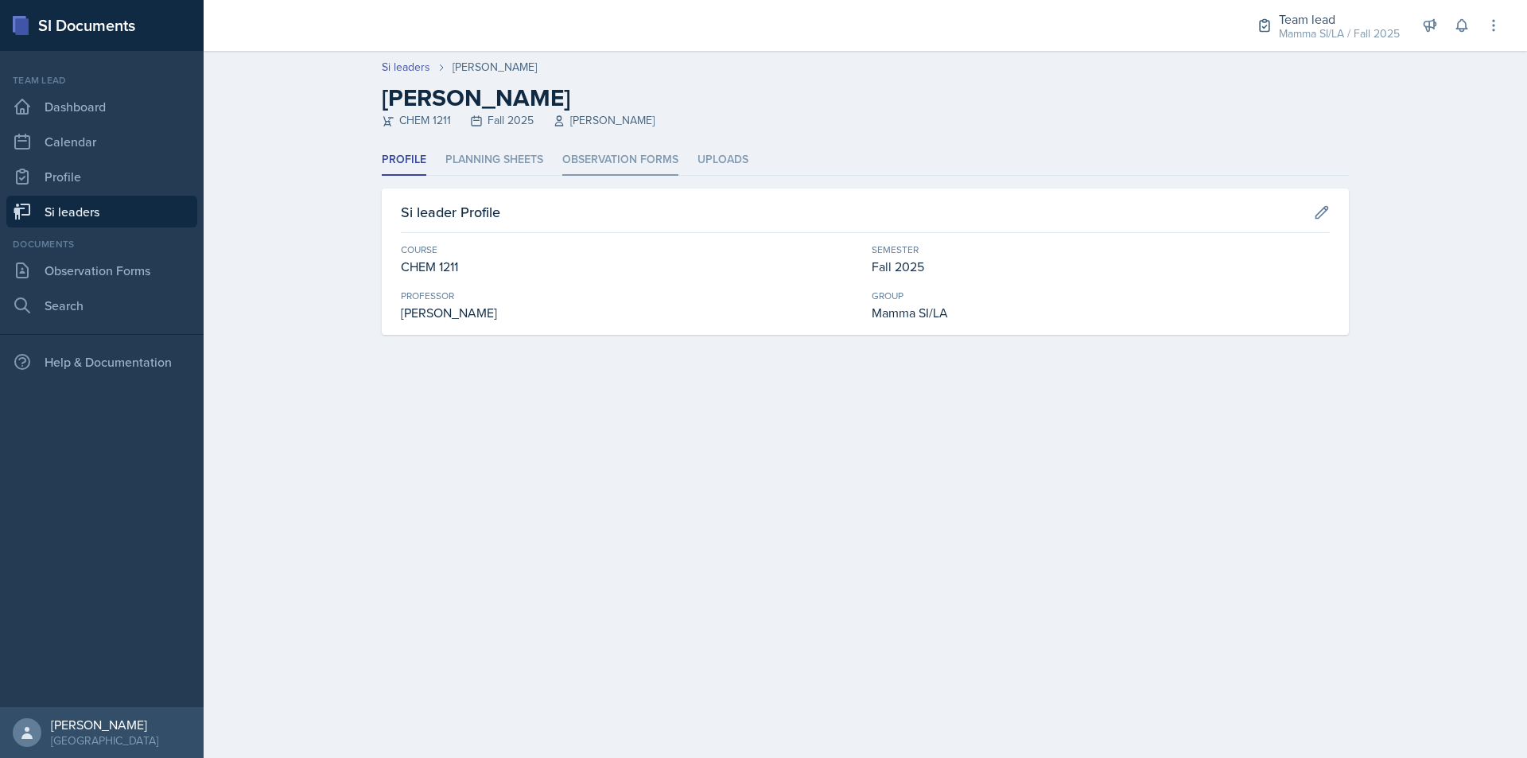
click at [609, 152] on li "Observation Forms" at bounding box center [620, 160] width 116 height 31
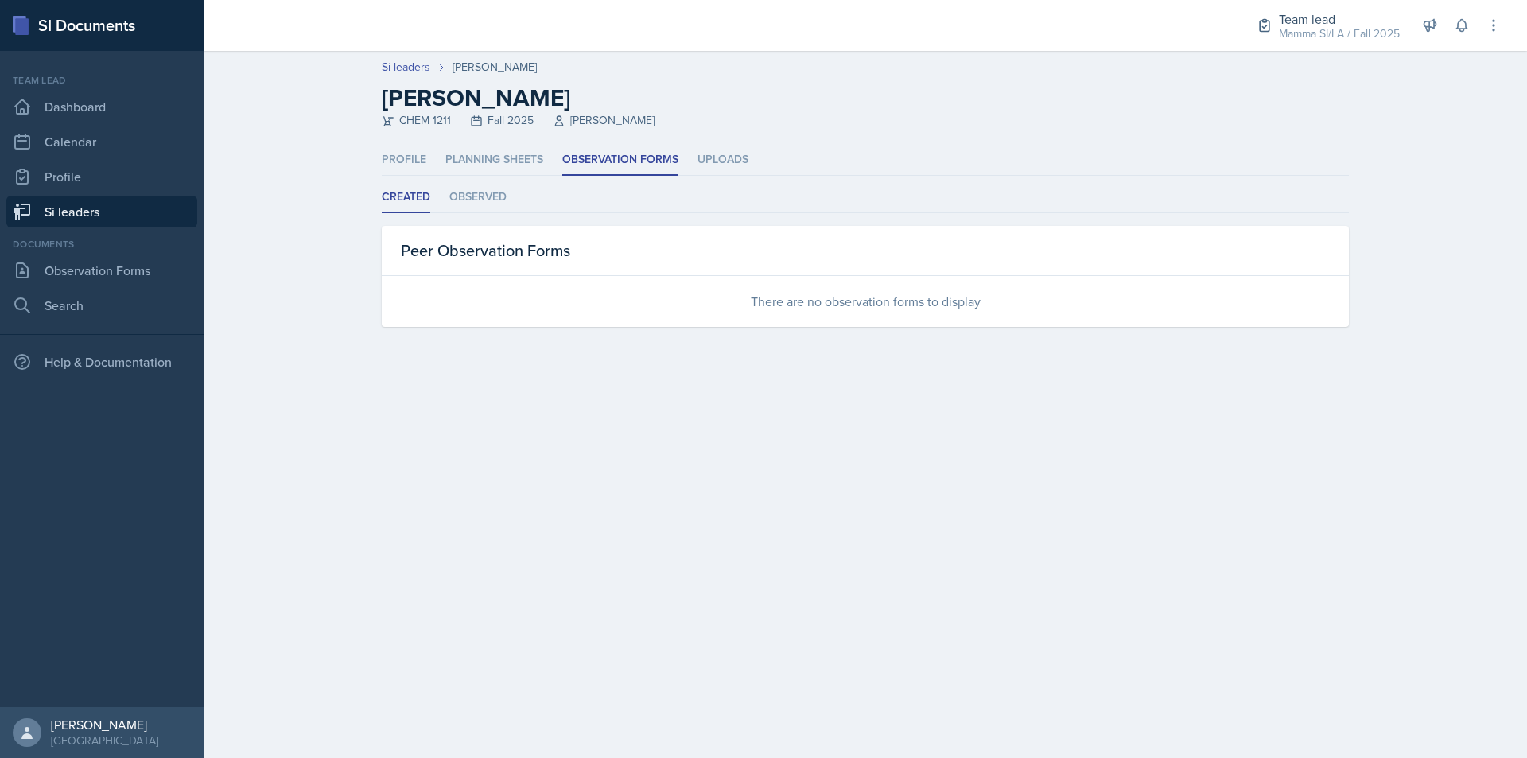
click at [148, 219] on link "Si leaders" at bounding box center [101, 212] width 191 height 32
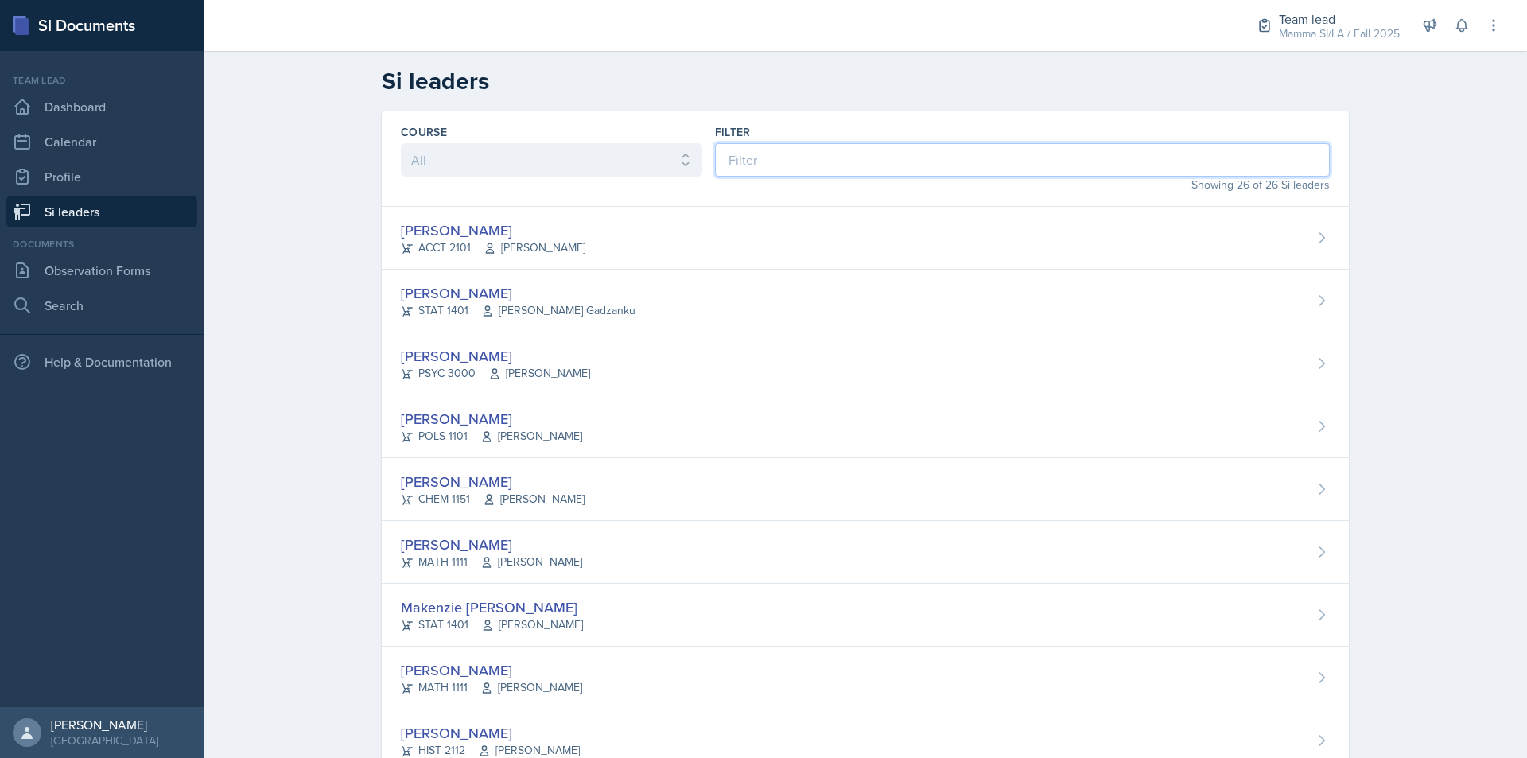
click at [811, 156] on input at bounding box center [1022, 159] width 615 height 33
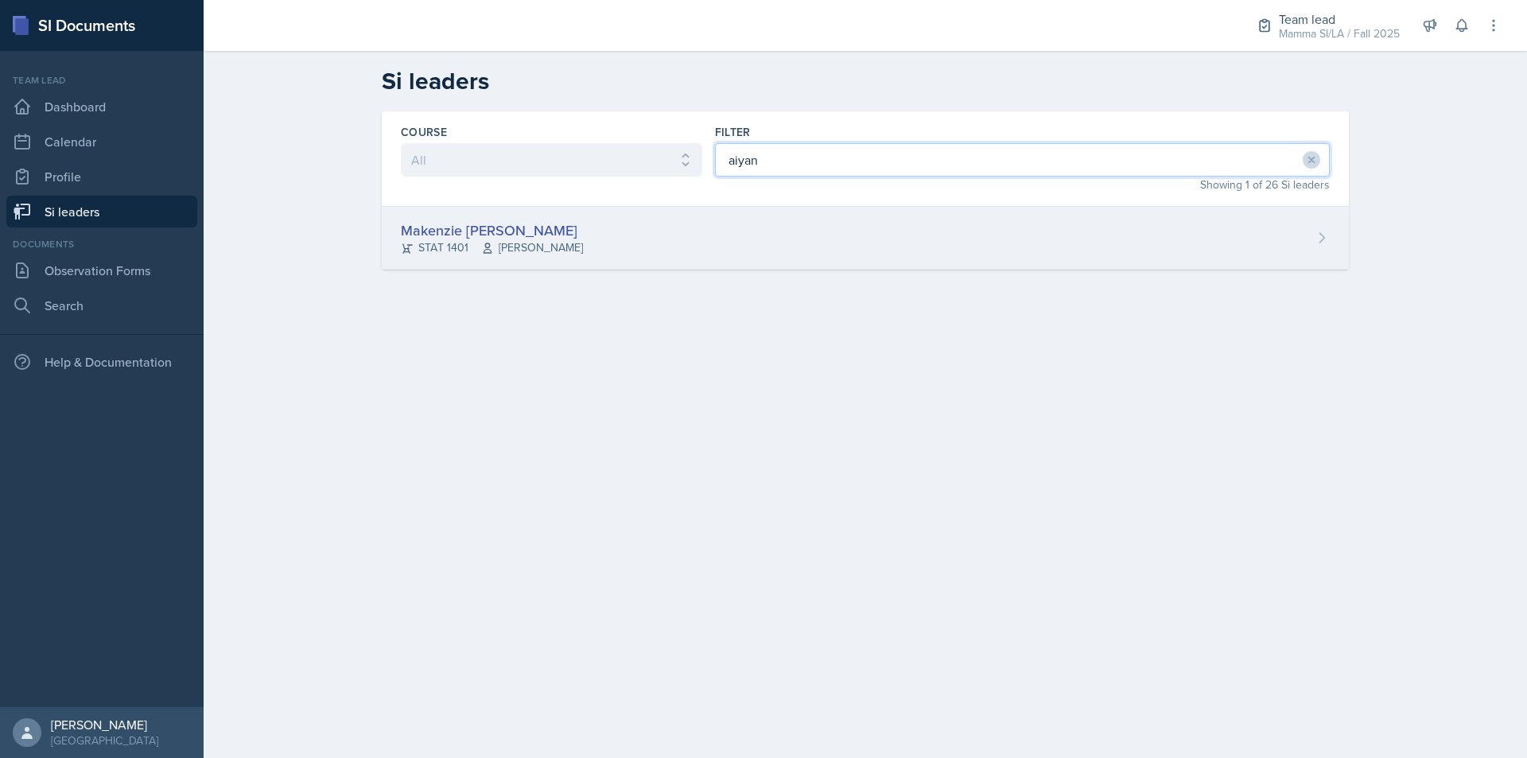
type input "aiyan"
click at [848, 258] on div "Makenzie [PERSON_NAME] STAT 1401 [PERSON_NAME]" at bounding box center [865, 238] width 967 height 63
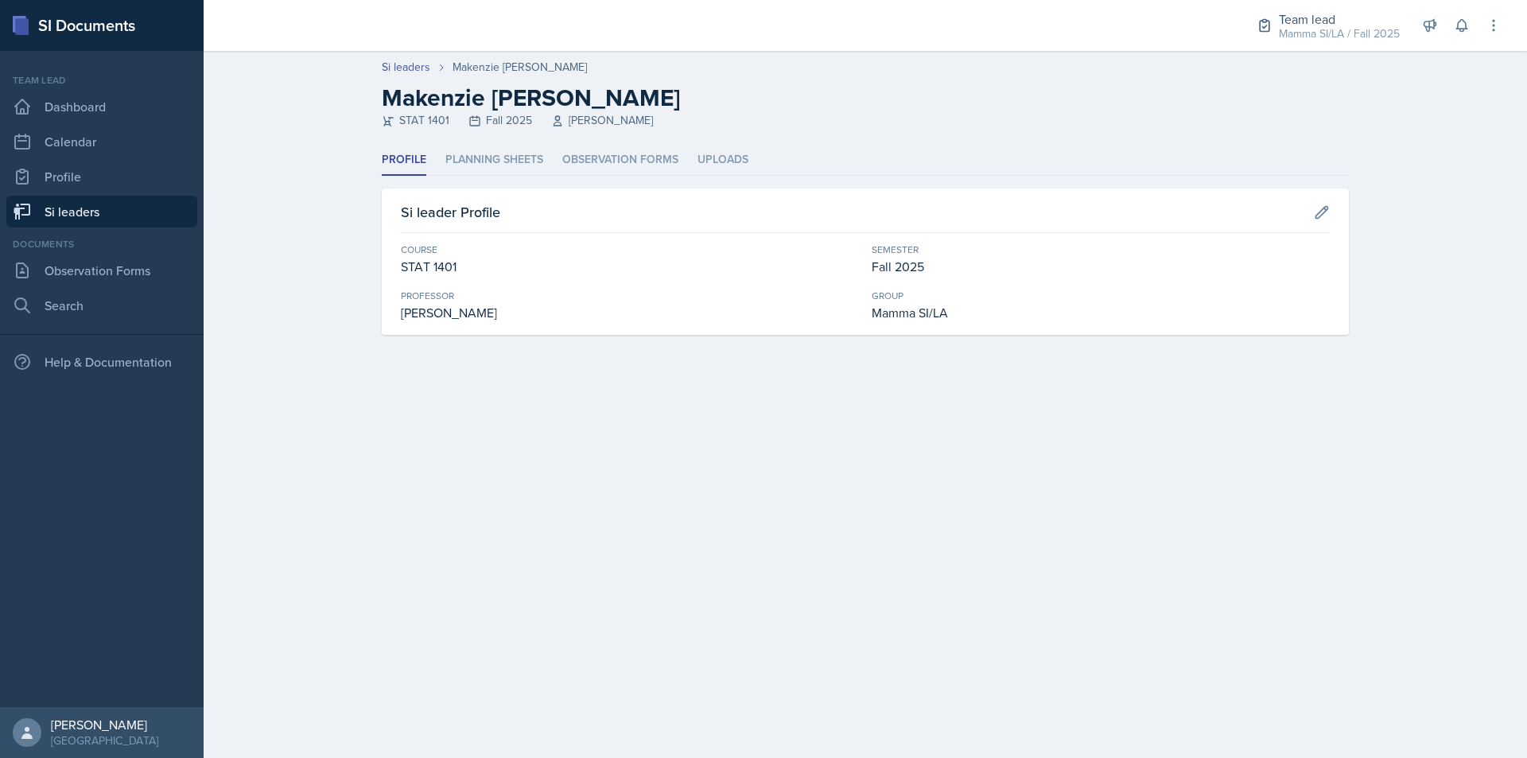
click at [627, 141] on header "Si leaders [PERSON_NAME] [PERSON_NAME] STAT 1401 Fall 2025 [PERSON_NAME]" at bounding box center [865, 98] width 1323 height 94
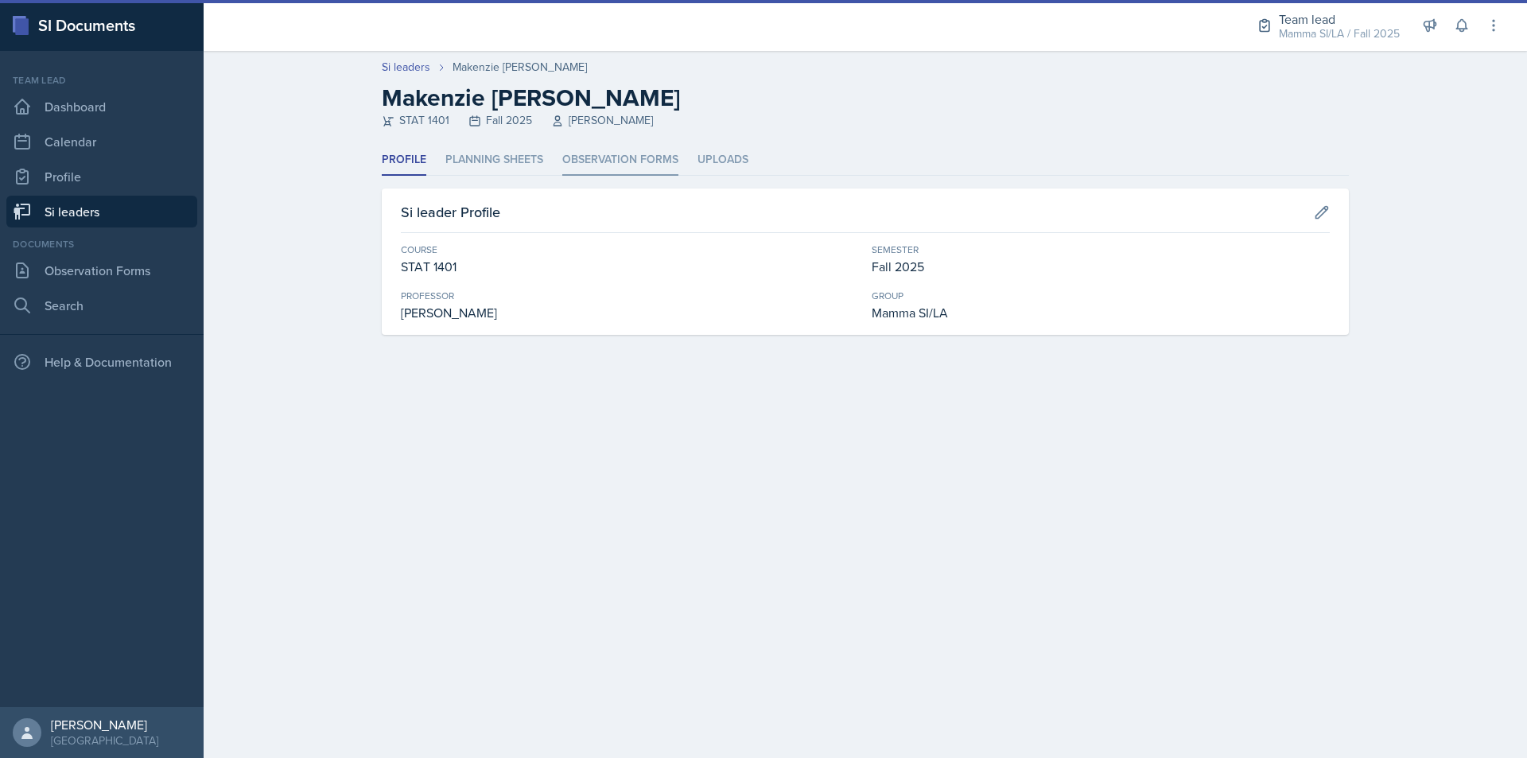
drag, startPoint x: 627, startPoint y: 141, endPoint x: 627, endPoint y: 152, distance: 11.1
click at [627, 142] on header "Si leaders [PERSON_NAME] [PERSON_NAME] STAT 1401 Fall 2025 [PERSON_NAME]" at bounding box center [865, 98] width 1323 height 94
click at [627, 152] on li "Observation Forms" at bounding box center [620, 160] width 116 height 31
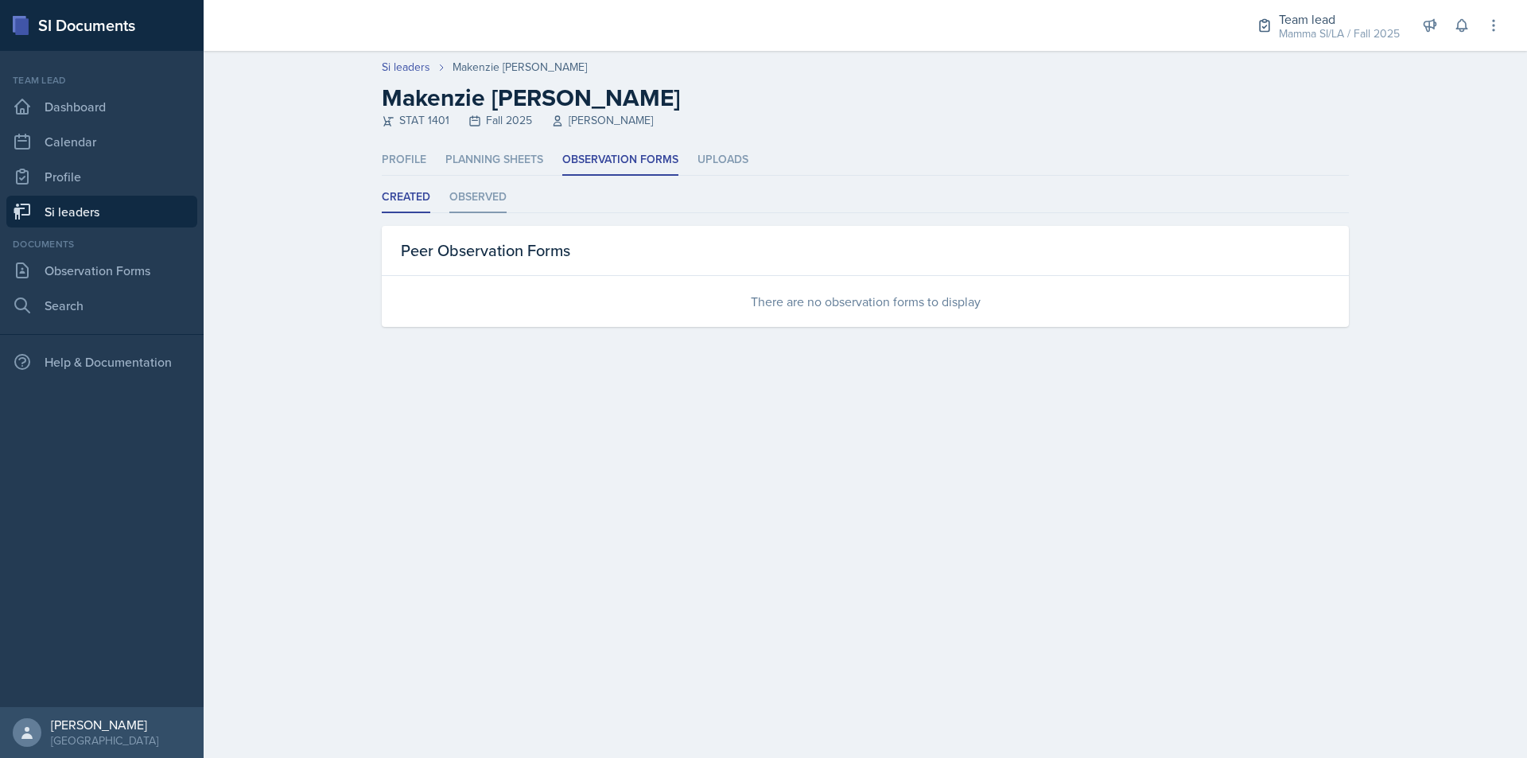
click at [474, 192] on li "Observed" at bounding box center [477, 197] width 57 height 31
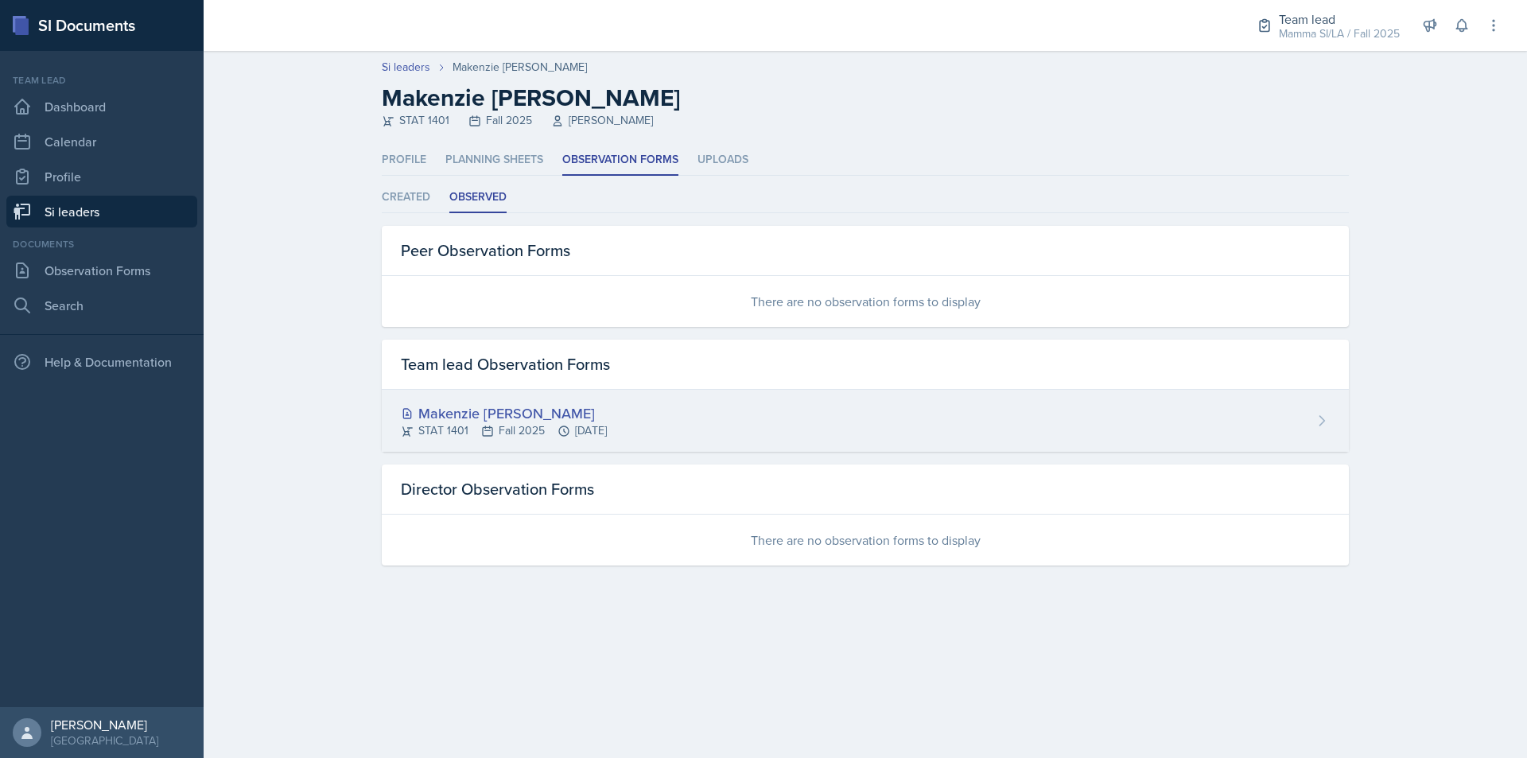
click at [549, 421] on div "Makenzie [PERSON_NAME]" at bounding box center [504, 412] width 206 height 21
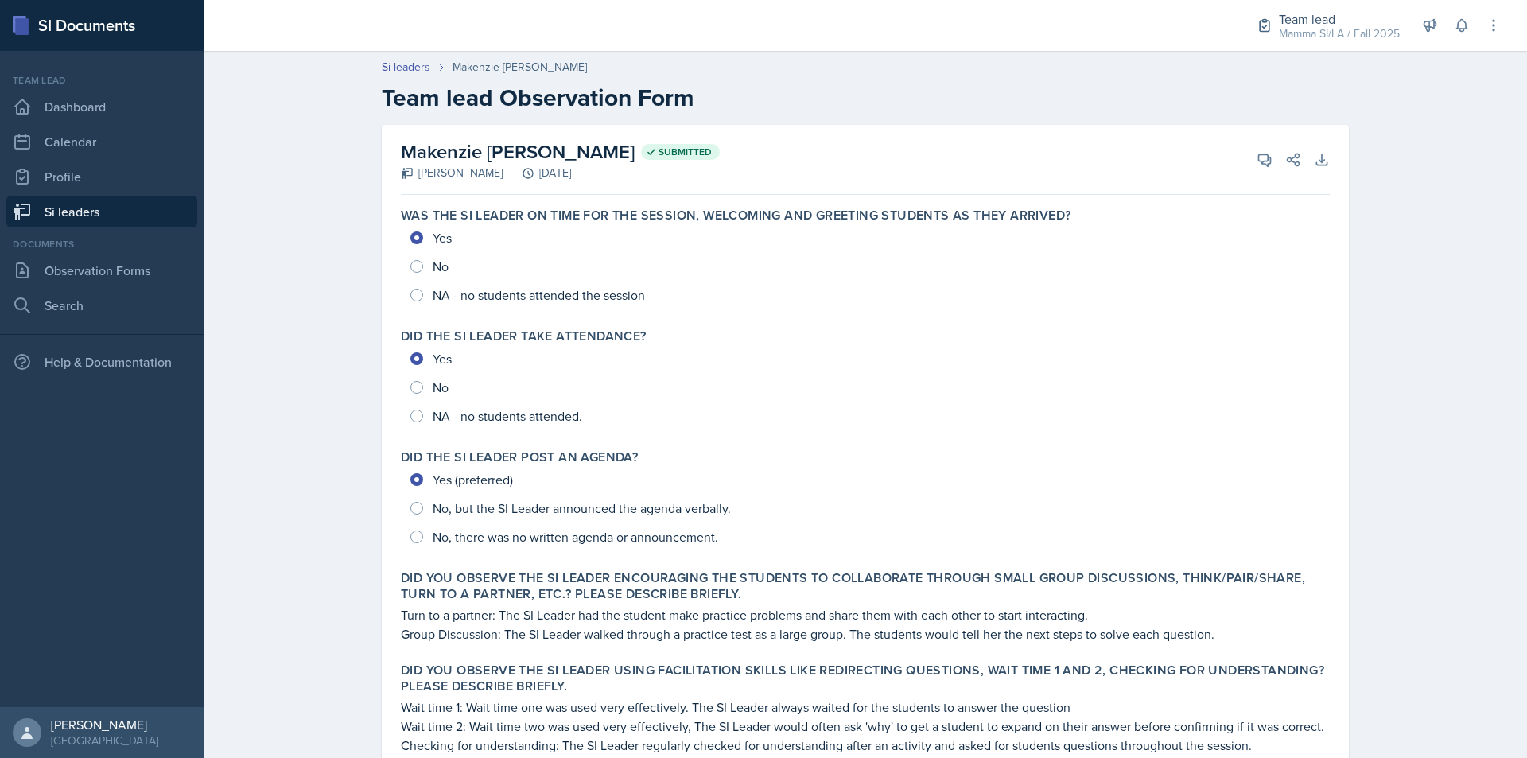
drag, startPoint x: 549, startPoint y: 417, endPoint x: 958, endPoint y: 229, distance: 449.8
click at [958, 229] on div "Yes No NA - no students attended the session" at bounding box center [865, 266] width 929 height 86
click at [145, 195] on div "Team lead Dashboard Calendar Profile Si leaders" at bounding box center [101, 150] width 191 height 154
click at [185, 216] on link "Si leaders" at bounding box center [101, 212] width 191 height 32
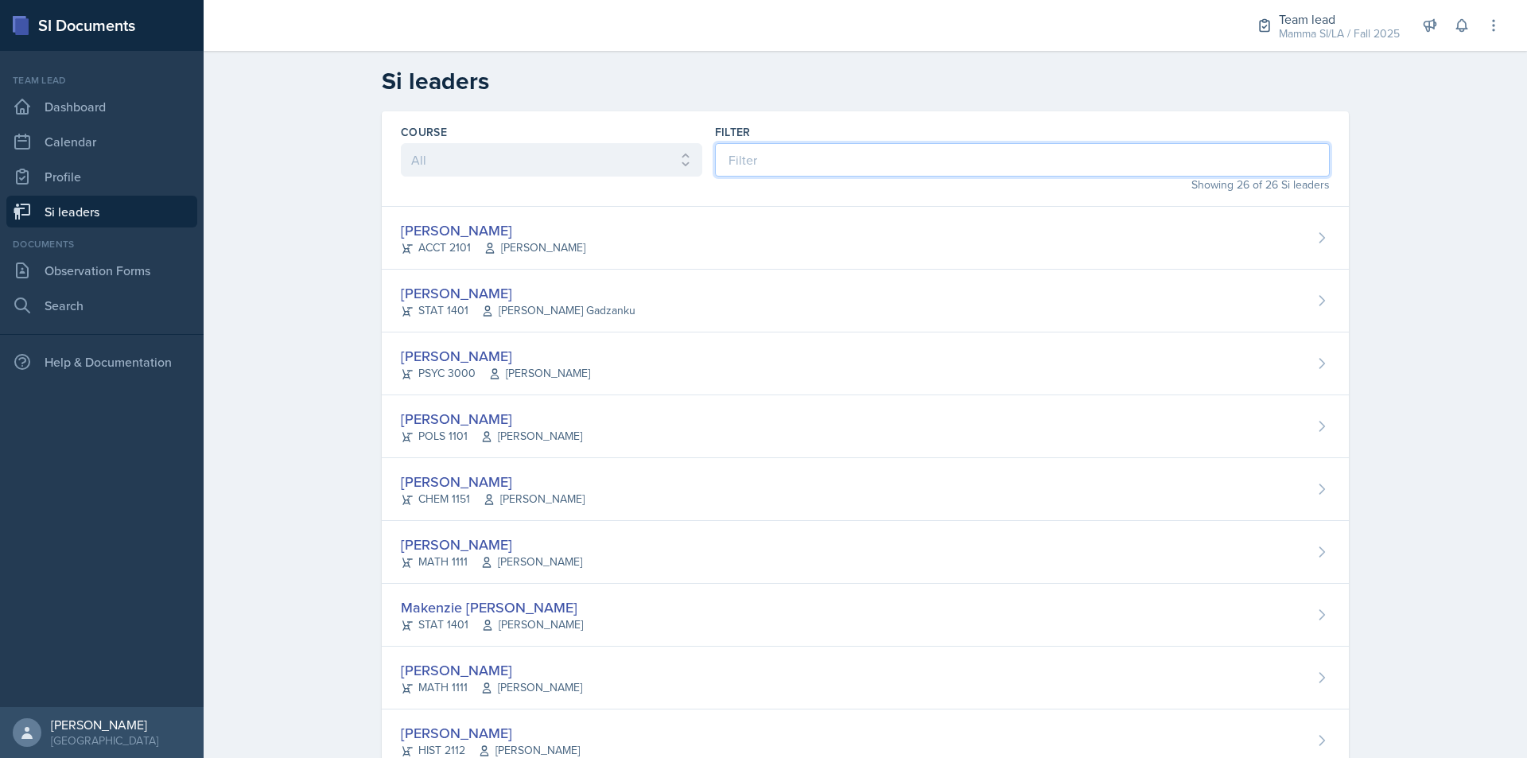
click at [855, 154] on input at bounding box center [1022, 159] width 615 height 33
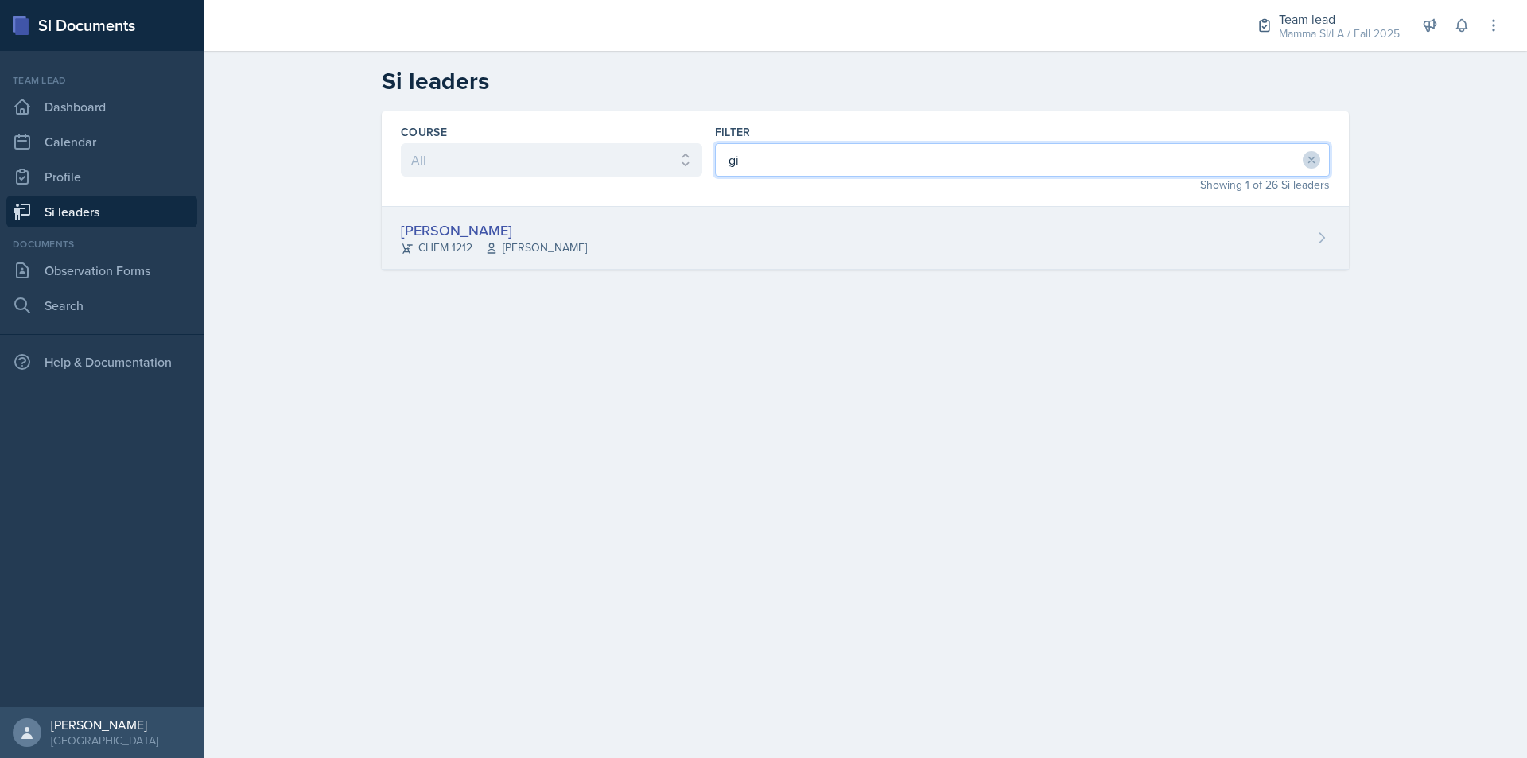
type input "gi"
click at [868, 219] on div "[PERSON_NAME] CHEM 1212 [PERSON_NAME]" at bounding box center [865, 238] width 967 height 63
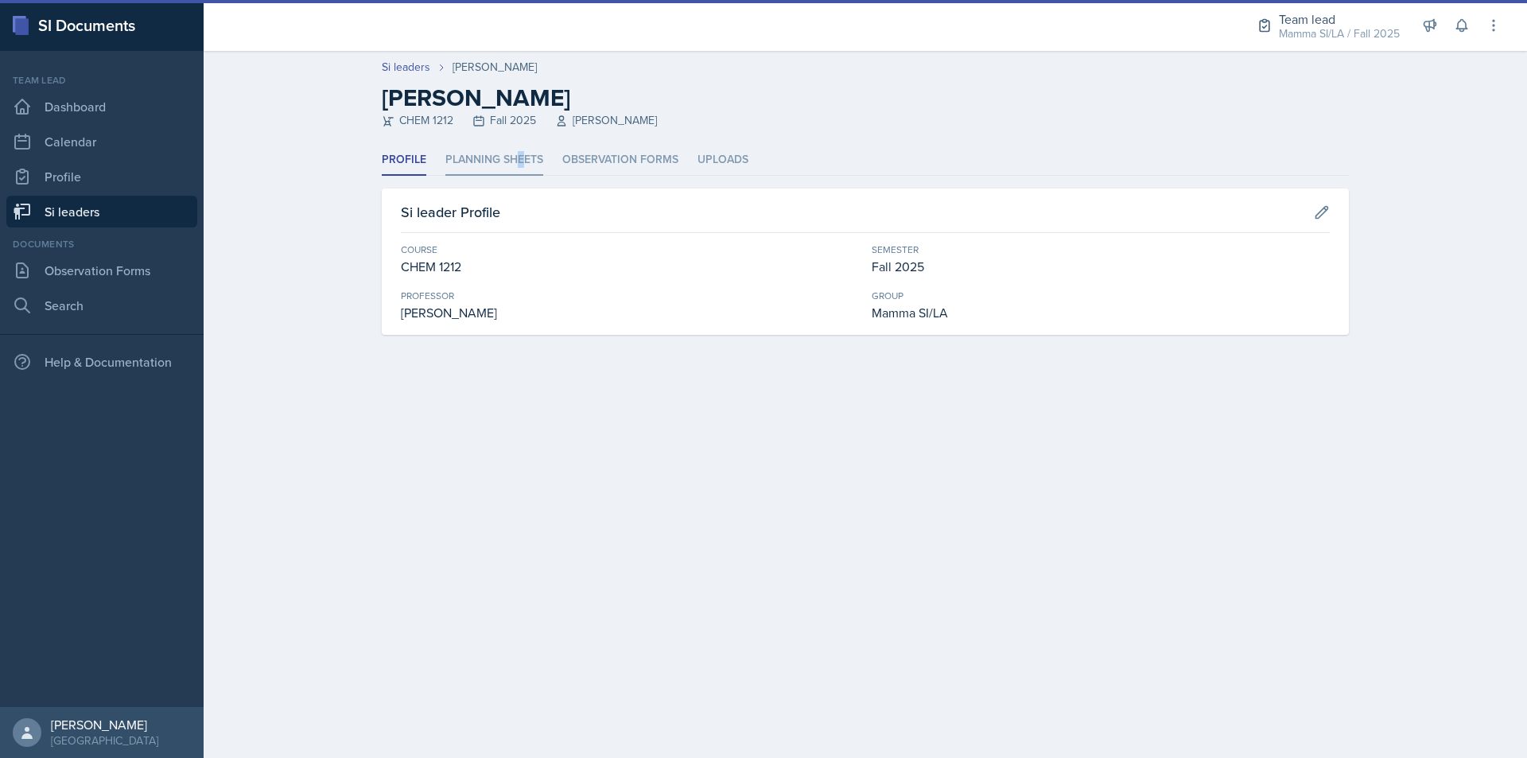
click at [522, 154] on li "Planning Sheets" at bounding box center [494, 160] width 98 height 31
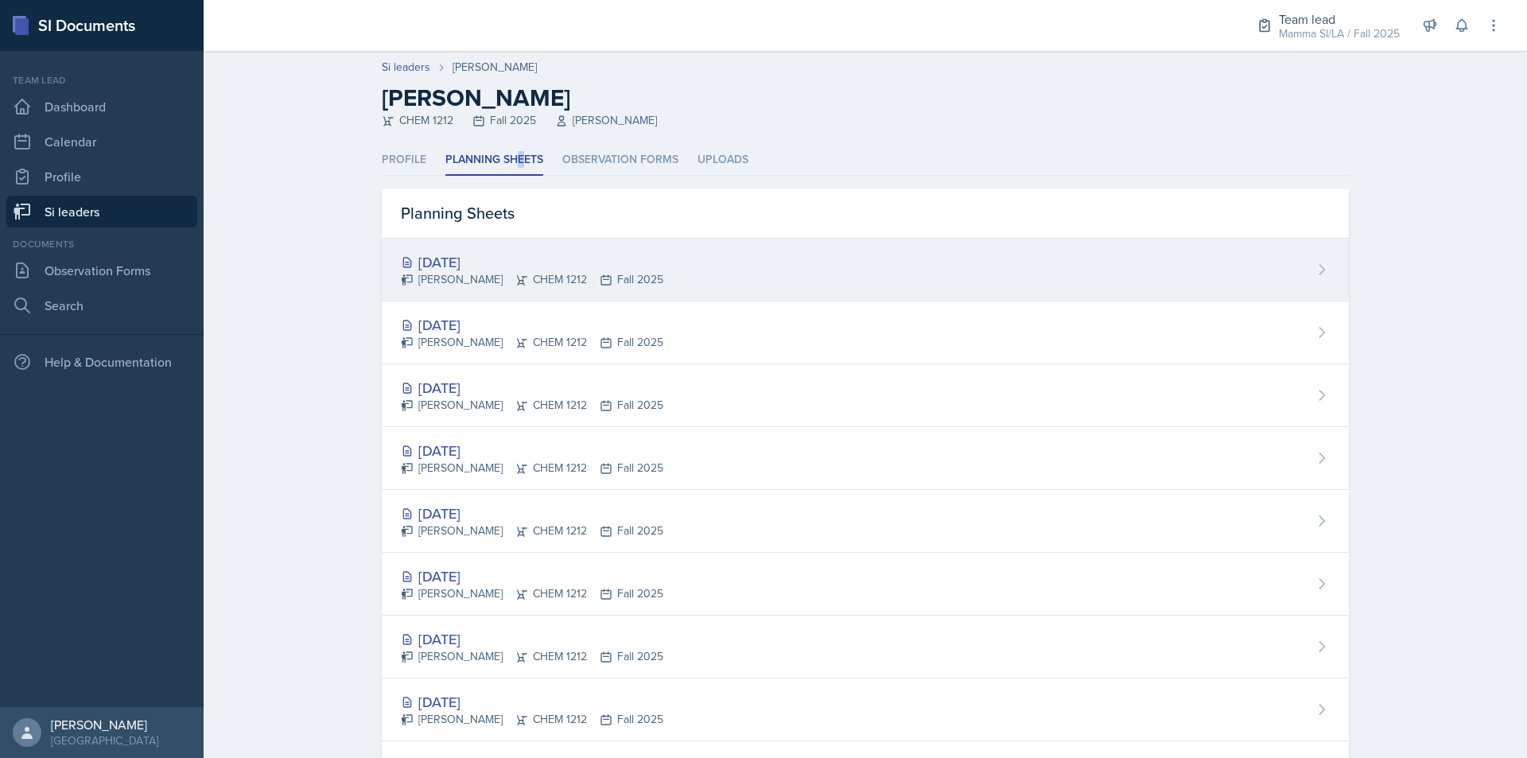
click at [627, 267] on div "[DATE] [PERSON_NAME] CHEM 1212 Fall 2025" at bounding box center [865, 270] width 967 height 63
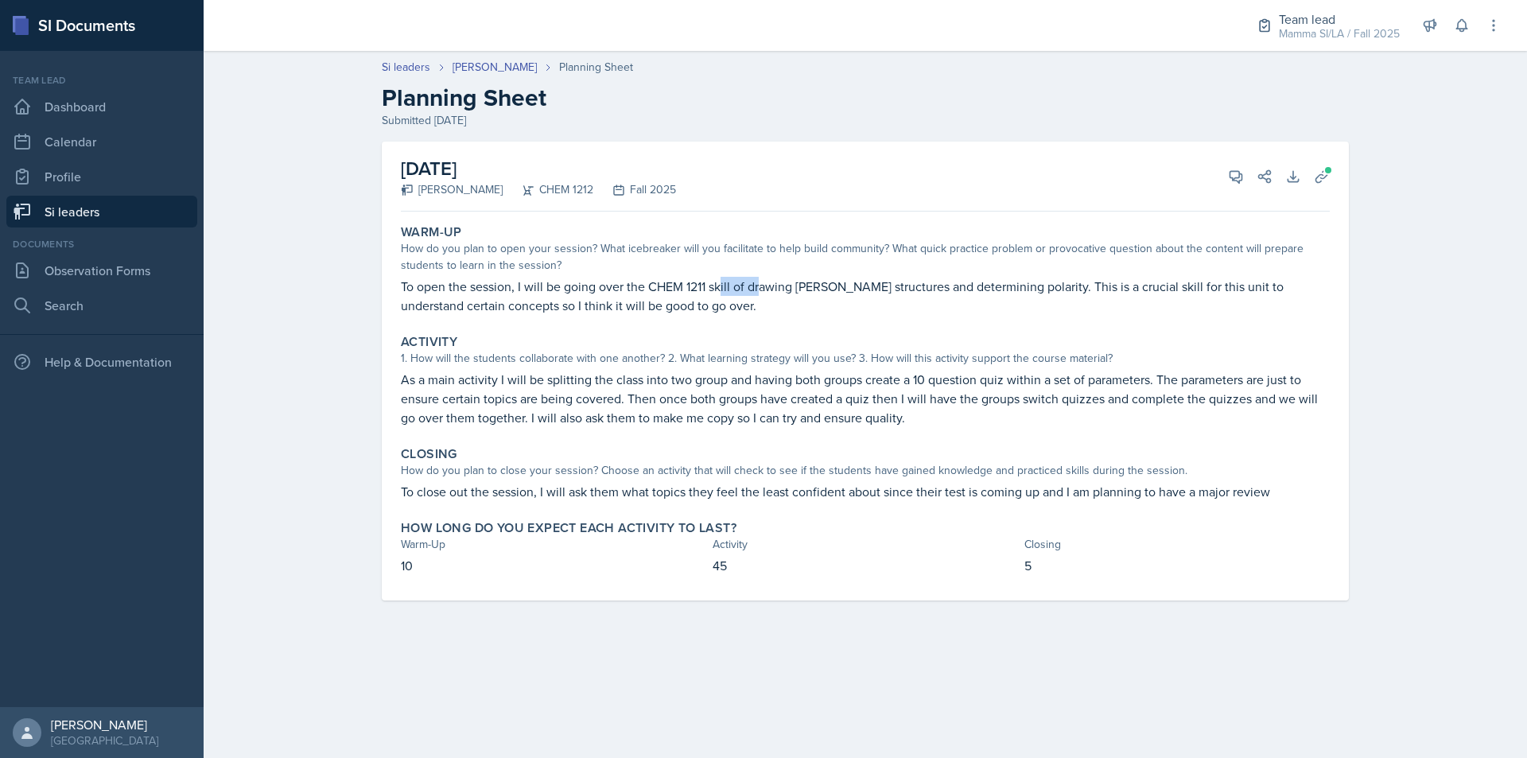
drag, startPoint x: 723, startPoint y: 292, endPoint x: 779, endPoint y: 291, distance: 55.7
click at [773, 291] on p "To open the session, I will be going over the CHEM 1211 skill of drawing [PERSO…" at bounding box center [865, 296] width 929 height 38
click at [779, 291] on p "To open the session, I will be going over the CHEM 1211 skill of drawing [PERSO…" at bounding box center [865, 296] width 929 height 38
drag, startPoint x: 768, startPoint y: 286, endPoint x: 815, endPoint y: 287, distance: 46.9
click at [789, 286] on p "To open the session, I will be going over the CHEM 1211 skill of drawing [PERSO…" at bounding box center [865, 296] width 929 height 38
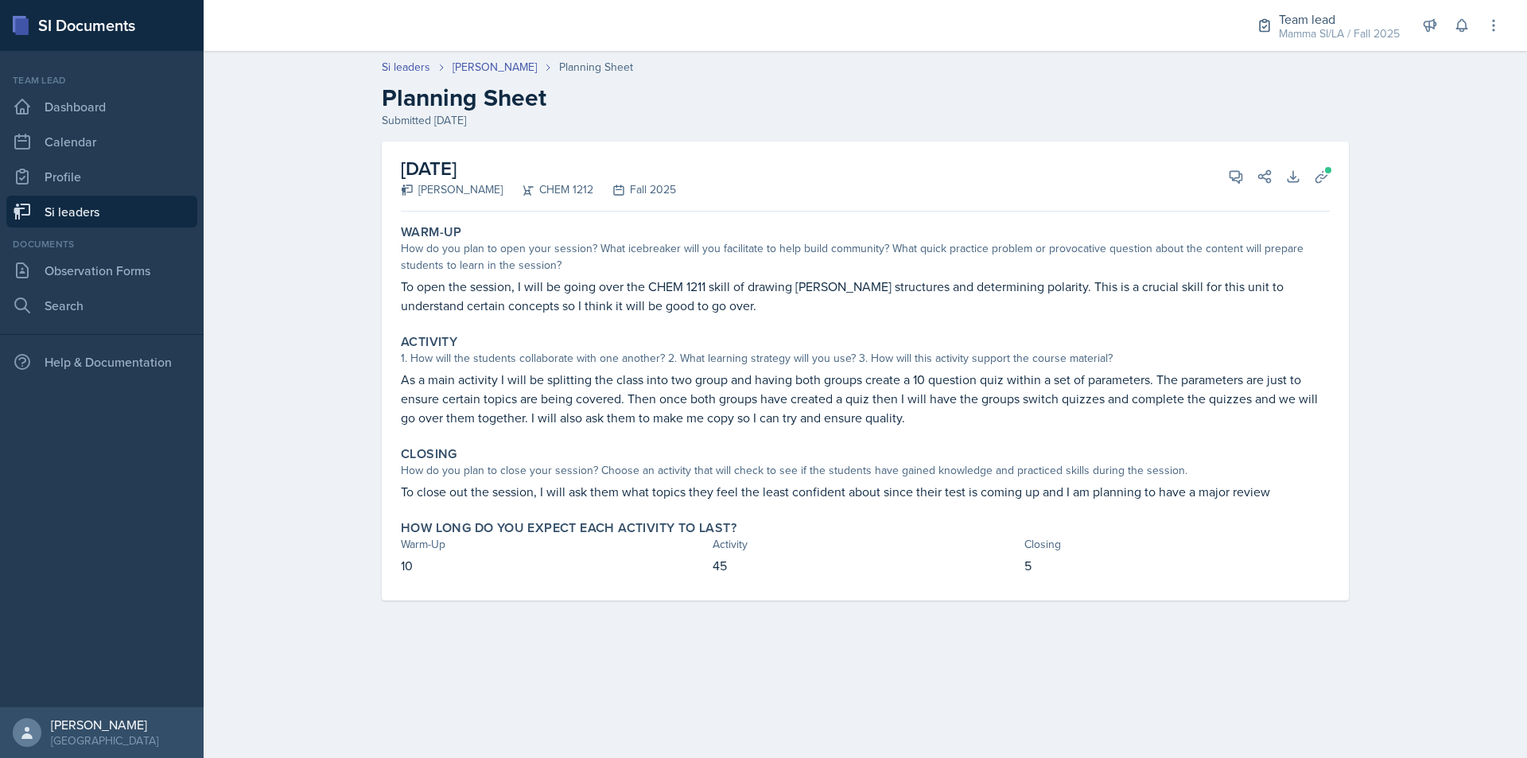
click at [815, 287] on p "To open the session, I will be going over the CHEM 1211 skill of drawing [PERSO…" at bounding box center [865, 296] width 929 height 38
drag, startPoint x: 896, startPoint y: 292, endPoint x: 916, endPoint y: 292, distance: 19.9
click at [915, 292] on p "To open the session, I will be going over the CHEM 1211 skill of drawing [PERSO…" at bounding box center [865, 296] width 929 height 38
click at [916, 292] on p "To open the session, I will be going over the CHEM 1211 skill of drawing [PERSO…" at bounding box center [865, 296] width 929 height 38
drag, startPoint x: 916, startPoint y: 292, endPoint x: 662, endPoint y: 281, distance: 254.7
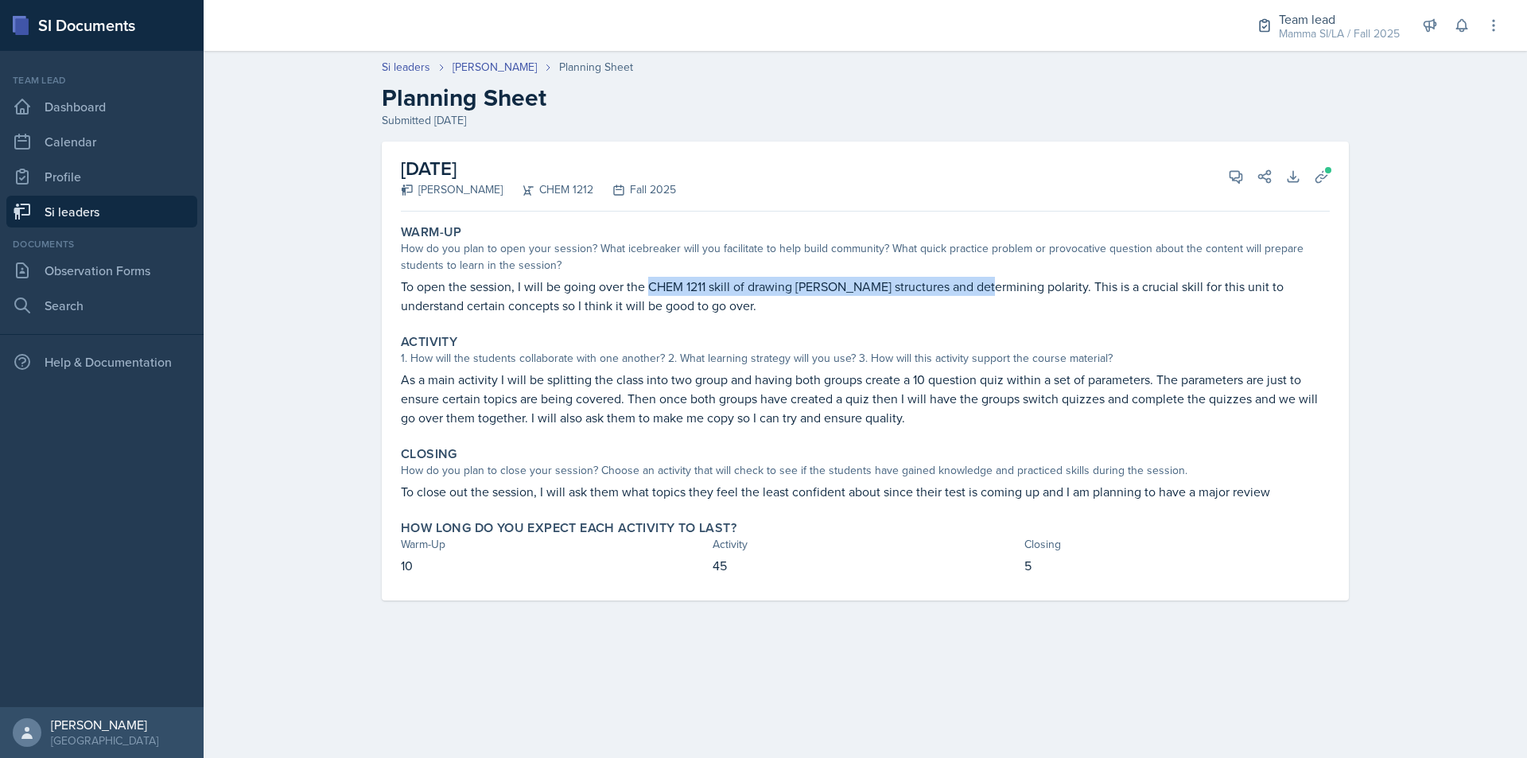
click at [662, 281] on p "To open the session, I will be going over the CHEM 1211 skill of drawing [PERSO…" at bounding box center [865, 296] width 929 height 38
drag, startPoint x: 623, startPoint y: 281, endPoint x: 676, endPoint y: 282, distance: 53.3
click at [666, 282] on p "To open the session, I will be going over the CHEM 1211 skill of drawing [PERSO…" at bounding box center [865, 296] width 929 height 38
click at [676, 282] on p "To open the session, I will be going over the CHEM 1211 skill of drawing [PERSO…" at bounding box center [865, 296] width 929 height 38
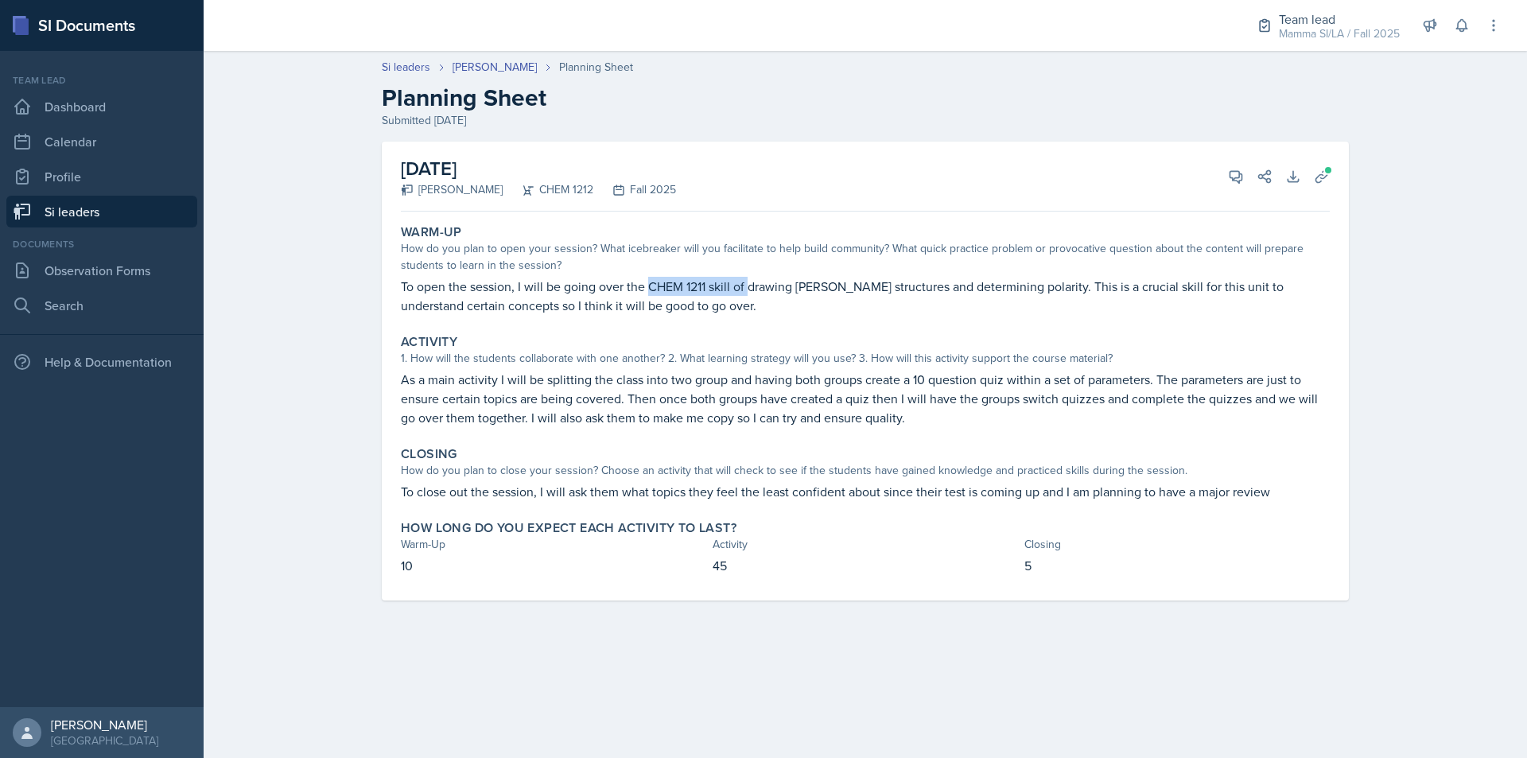
drag, startPoint x: 676, startPoint y: 282, endPoint x: 824, endPoint y: 289, distance: 148.1
click at [788, 288] on p "To open the session, I will be going over the CHEM 1211 skill of drawing [PERSO…" at bounding box center [865, 296] width 929 height 38
click at [864, 291] on p "To open the session, I will be going over the CHEM 1211 skill of drawing [PERSO…" at bounding box center [865, 296] width 929 height 38
drag, startPoint x: 862, startPoint y: 290, endPoint x: 713, endPoint y: 282, distance: 149.0
click at [713, 282] on p "To open the session, I will be going over the CHEM 1211 skill of drawing [PERSO…" at bounding box center [865, 296] width 929 height 38
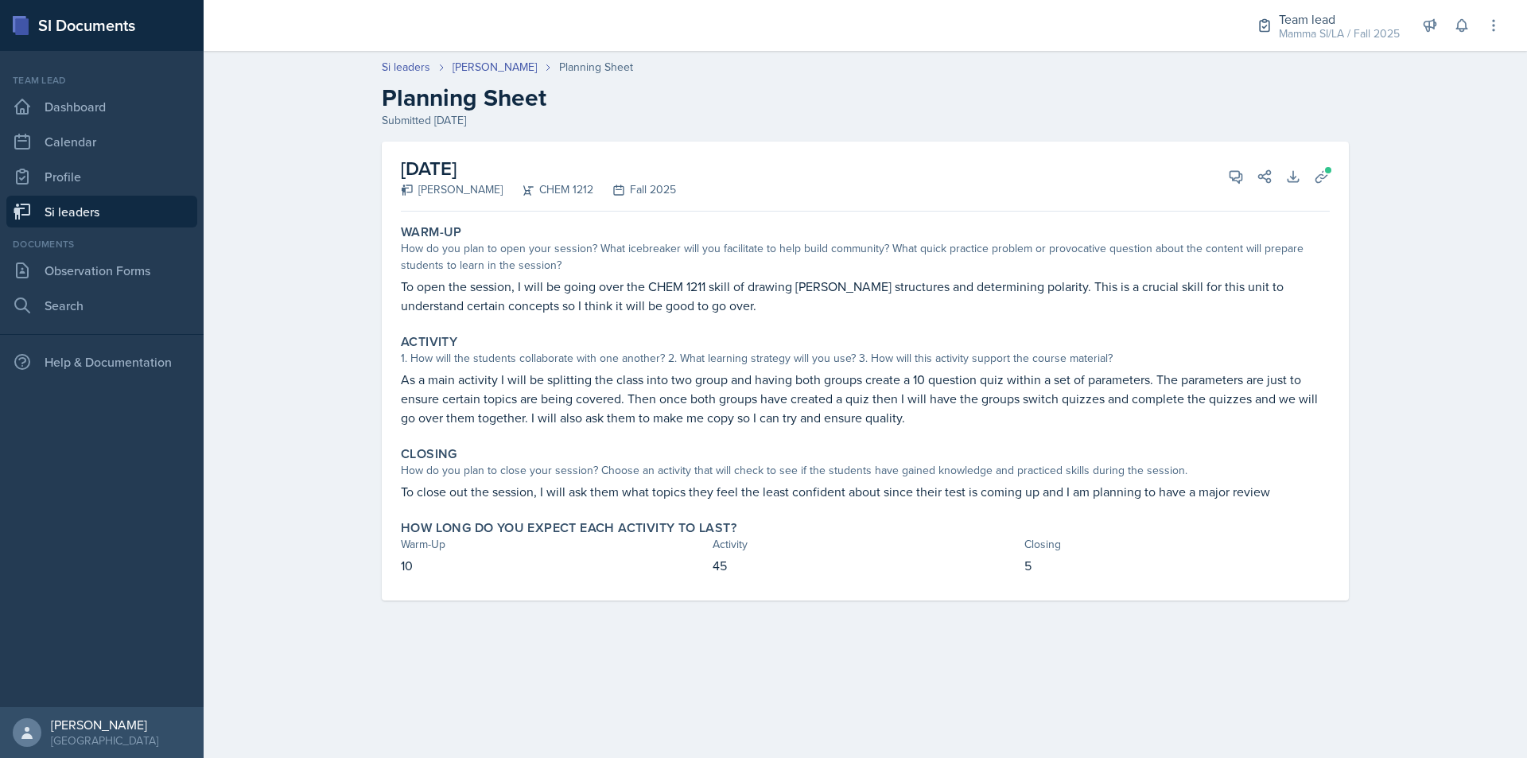
click at [590, 283] on p "To open the session, I will be going over the CHEM 1211 skill of drawing [PERSO…" at bounding box center [865, 296] width 929 height 38
drag, startPoint x: 580, startPoint y: 287, endPoint x: 659, endPoint y: 291, distance: 79.6
click at [649, 289] on p "To open the session, I will be going over the CHEM 1211 skill of drawing [PERSO…" at bounding box center [865, 296] width 929 height 38
click at [661, 291] on p "To open the session, I will be going over the CHEM 1211 skill of drawing [PERSO…" at bounding box center [865, 296] width 929 height 38
drag, startPoint x: 662, startPoint y: 288, endPoint x: 678, endPoint y: 288, distance: 15.9
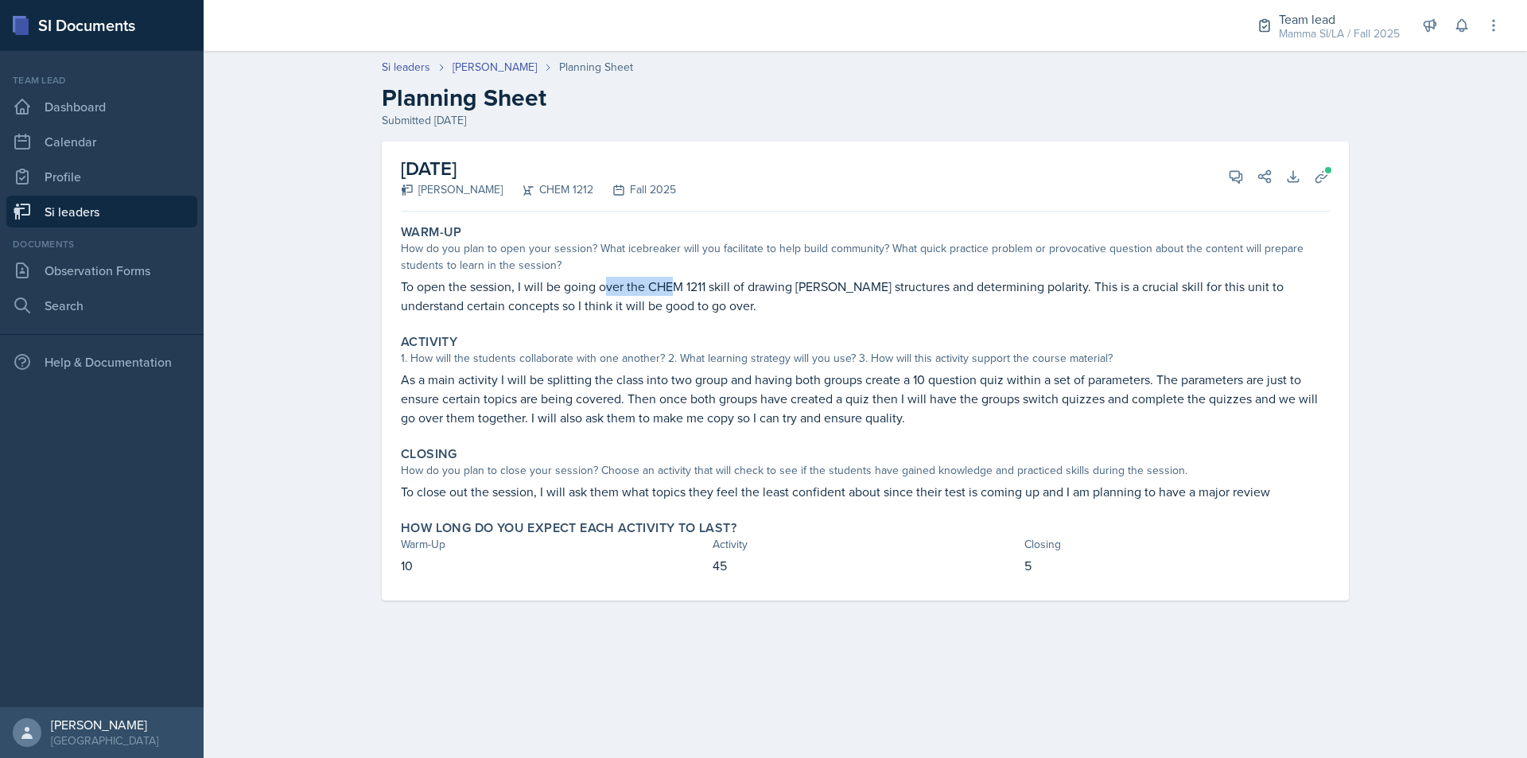
click at [678, 288] on p "To open the session, I will be going over the CHEM 1211 skill of drawing [PERSO…" at bounding box center [865, 296] width 929 height 38
click at [686, 288] on p "To open the session, I will be going over the CHEM 1211 skill of drawing [PERSO…" at bounding box center [865, 296] width 929 height 38
drag, startPoint x: 656, startPoint y: 285, endPoint x: 728, endPoint y: 288, distance: 72.4
click at [721, 288] on p "To open the session, I will be going over the CHEM 1211 skill of drawing [PERSO…" at bounding box center [865, 296] width 929 height 38
click at [728, 288] on p "To open the session, I will be going over the CHEM 1211 skill of drawing [PERSO…" at bounding box center [865, 296] width 929 height 38
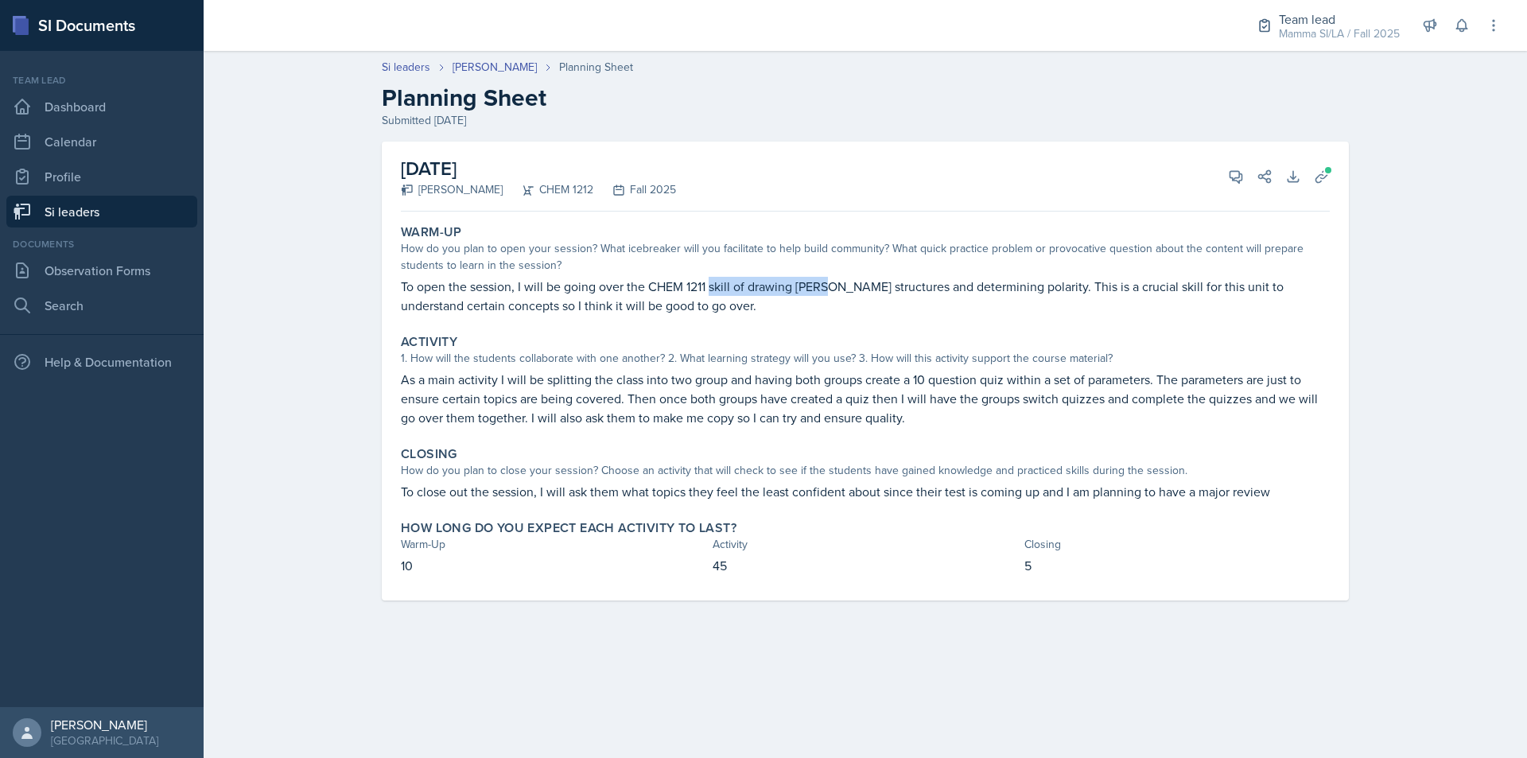
drag, startPoint x: 728, startPoint y: 288, endPoint x: 817, endPoint y: 289, distance: 88.3
click at [817, 289] on p "To open the session, I will be going over the CHEM 1211 skill of drawing [PERSO…" at bounding box center [865, 296] width 929 height 38
click at [818, 289] on p "To open the session, I will be going over the CHEM 1211 skill of drawing [PERSO…" at bounding box center [865, 296] width 929 height 38
click at [700, 290] on p "To open the session, I will be going over the CHEM 1211 skill of drawing [PERSO…" at bounding box center [865, 296] width 929 height 38
drag, startPoint x: 631, startPoint y: 290, endPoint x: 656, endPoint y: 290, distance: 24.7
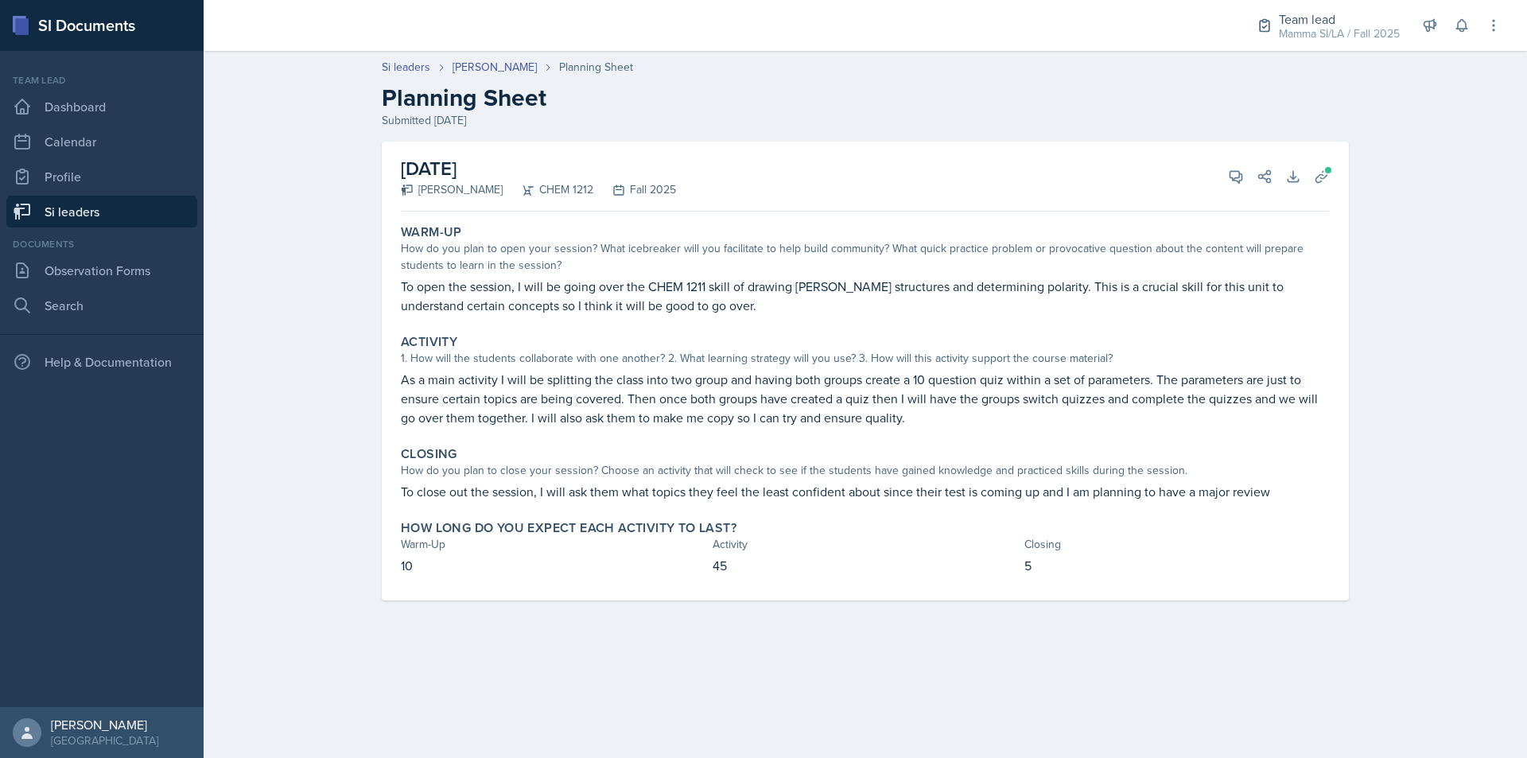
click at [640, 290] on p "To open the session, I will be going over the CHEM 1211 skill of drawing [PERSO…" at bounding box center [865, 296] width 929 height 38
click at [656, 290] on p "To open the session, I will be going over the CHEM 1211 skill of drawing [PERSO…" at bounding box center [865, 296] width 929 height 38
drag, startPoint x: 872, startPoint y: 398, endPoint x: 955, endPoint y: 402, distance: 83.6
click at [955, 402] on p "As a main activity I will be splitting the class into two group and having both…" at bounding box center [865, 398] width 929 height 57
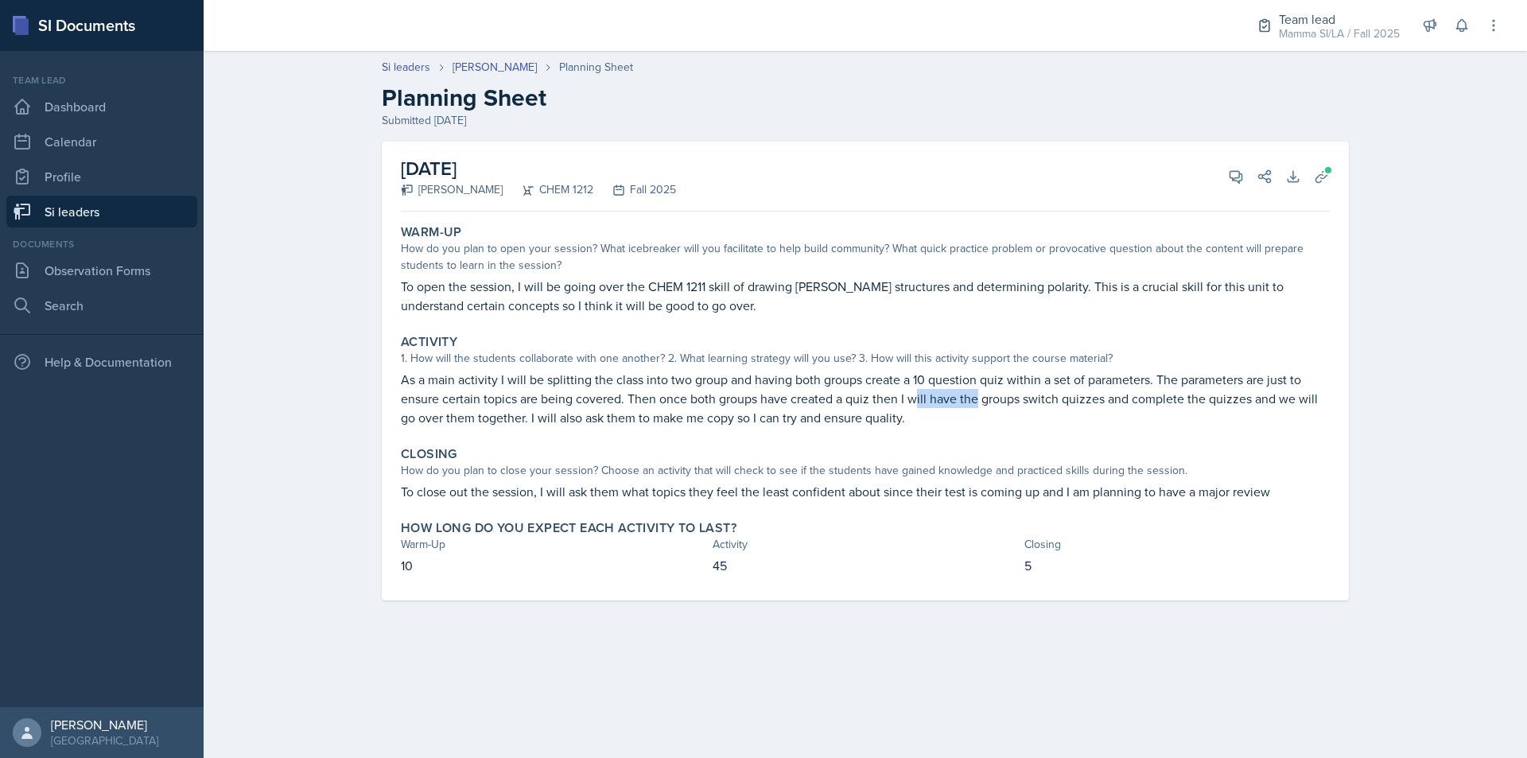
drag, startPoint x: 915, startPoint y: 390, endPoint x: 982, endPoint y: 394, distance: 67.0
click at [982, 394] on p "As a main activity I will be splitting the class into two group and having both…" at bounding box center [865, 398] width 929 height 57
drag, startPoint x: 814, startPoint y: 390, endPoint x: 903, endPoint y: 407, distance: 90.6
click at [916, 407] on p "As a main activity I will be splitting the class into two group and having both…" at bounding box center [865, 398] width 929 height 57
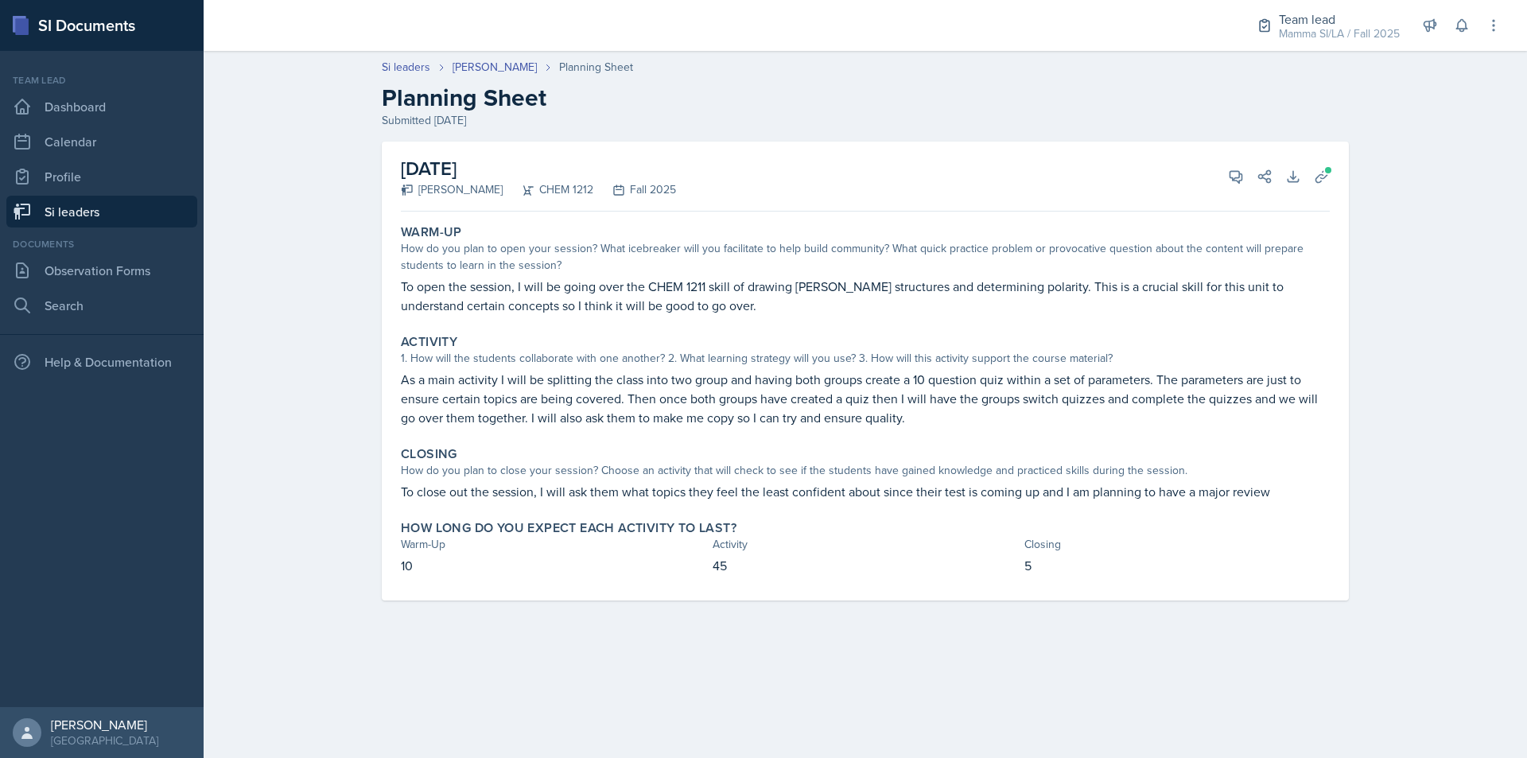
click at [756, 402] on p "As a main activity I will be splitting the class into two group and having both…" at bounding box center [865, 398] width 929 height 57
drag, startPoint x: 785, startPoint y: 396, endPoint x: 812, endPoint y: 396, distance: 27.0
click at [812, 396] on p "As a main activity I will be splitting the class into two group and having both…" at bounding box center [865, 398] width 929 height 57
click at [810, 396] on p "As a main activity I will be splitting the class into two group and having both…" at bounding box center [865, 398] width 929 height 57
drag, startPoint x: 779, startPoint y: 401, endPoint x: 813, endPoint y: 406, distance: 33.7
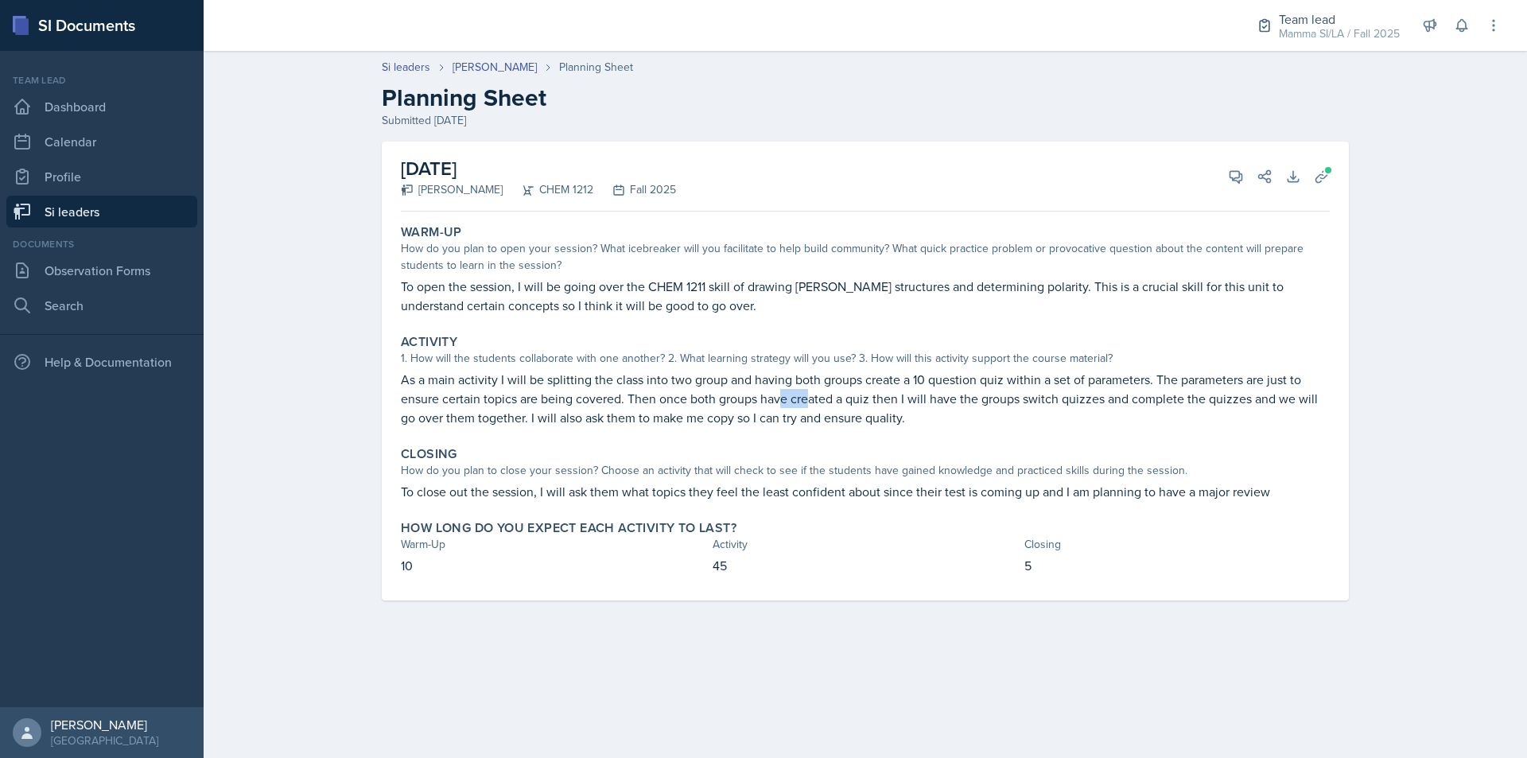
click at [813, 406] on p "As a main activity I will be splitting the class into two group and having both…" at bounding box center [865, 398] width 929 height 57
drag, startPoint x: 819, startPoint y: 406, endPoint x: 879, endPoint y: 406, distance: 59.6
click at [879, 406] on p "As a main activity I will be splitting the class into two group and having both…" at bounding box center [865, 398] width 929 height 57
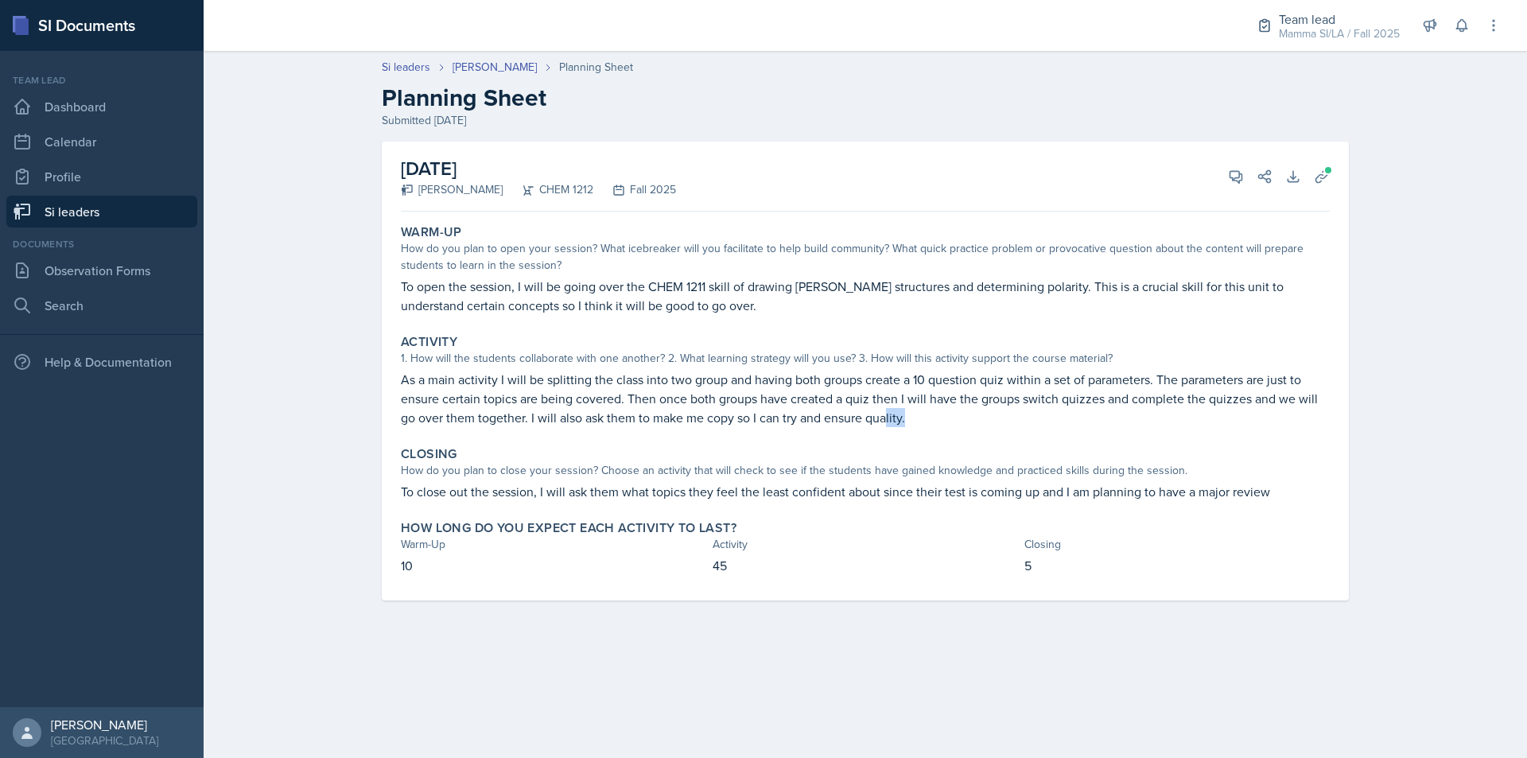
drag, startPoint x: 886, startPoint y: 414, endPoint x: 922, endPoint y: 414, distance: 35.8
click at [927, 414] on p "As a main activity I will be splitting the class into two group and having both…" at bounding box center [865, 398] width 929 height 57
click at [922, 414] on p "As a main activity I will be splitting the class into two group and having both…" at bounding box center [865, 398] width 929 height 57
click at [926, 414] on p "As a main activity I will be splitting the class into two group and having both…" at bounding box center [865, 398] width 929 height 57
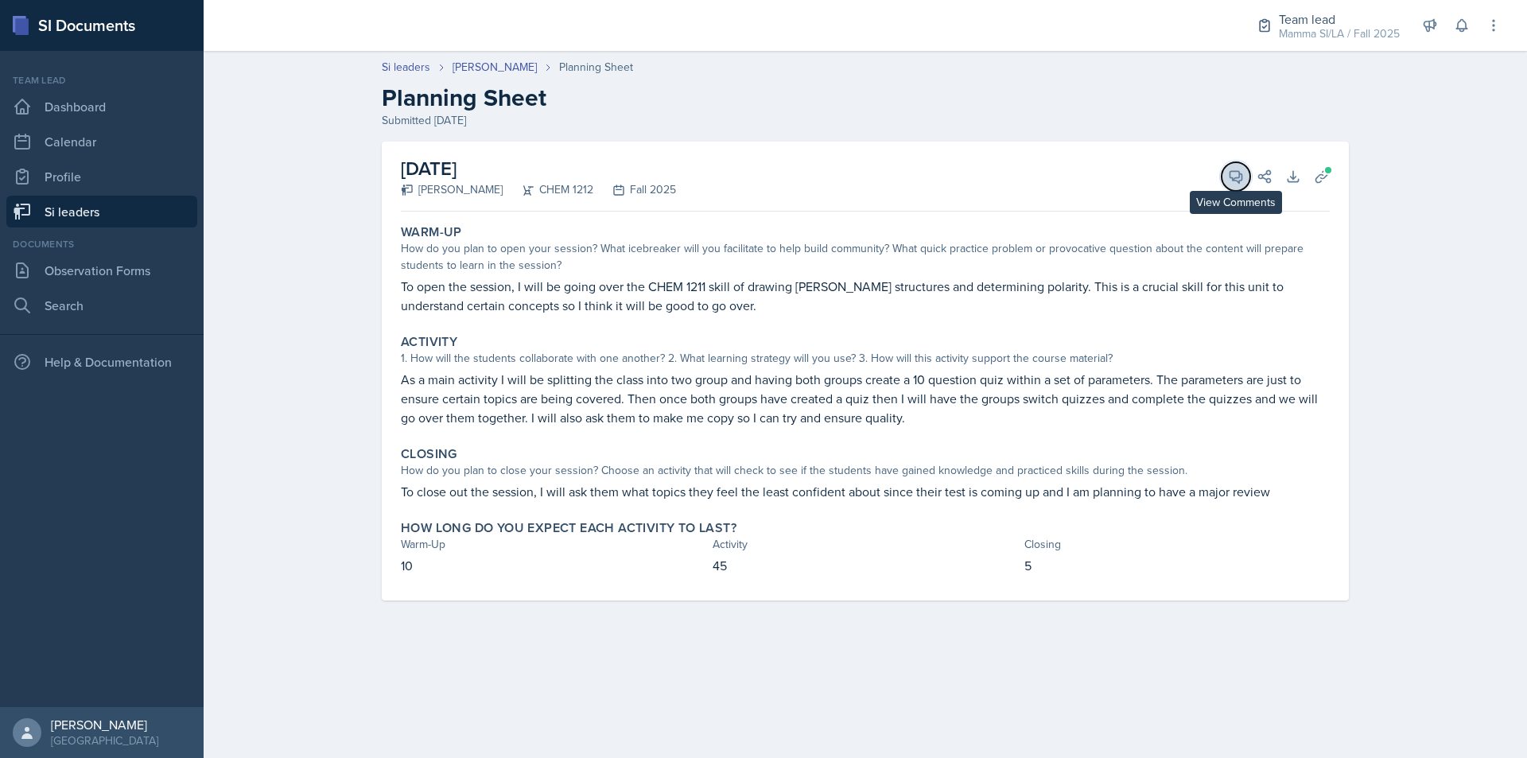
click at [1244, 177] on button "View Comments" at bounding box center [1236, 176] width 29 height 29
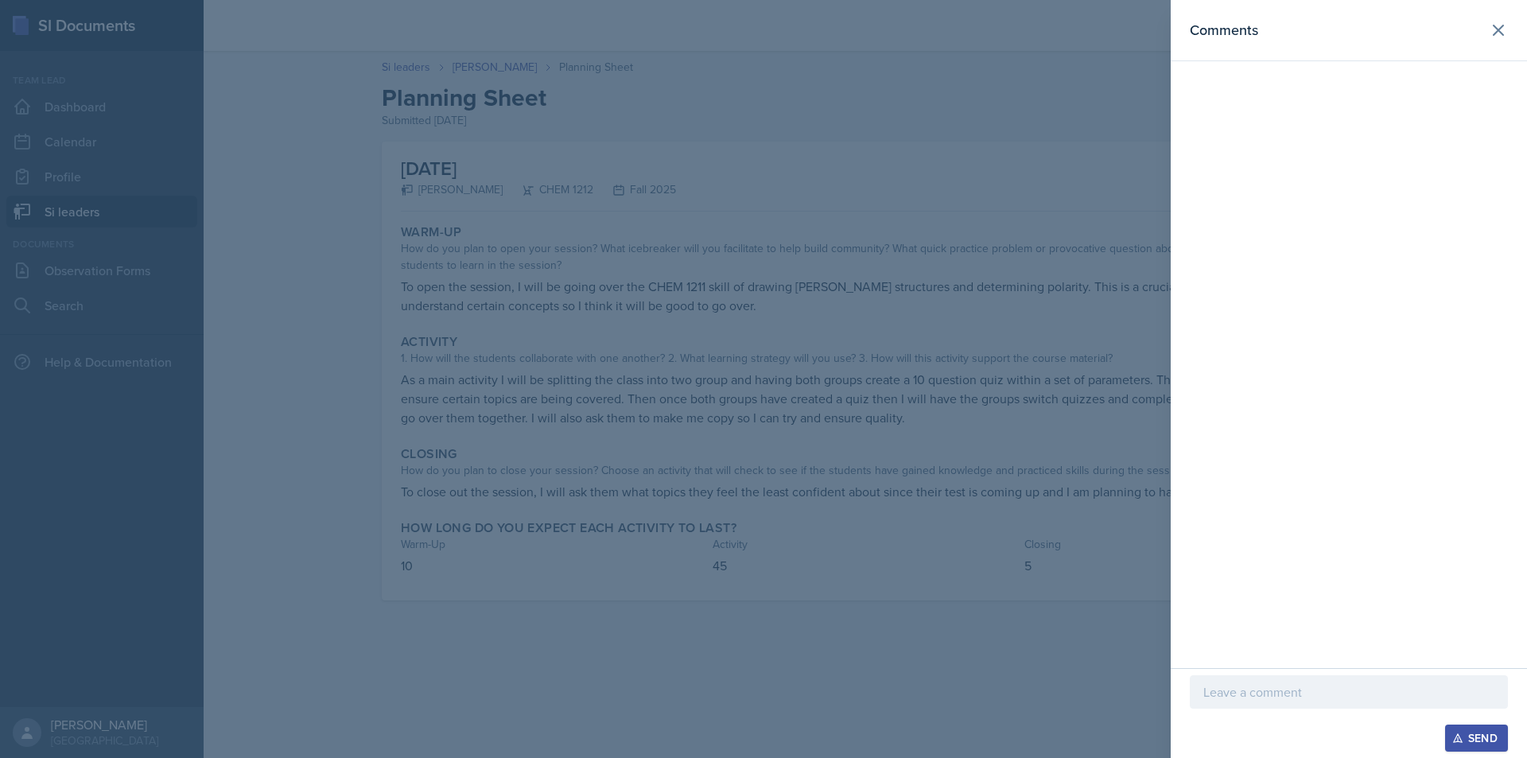
click at [1317, 703] on div at bounding box center [1349, 691] width 318 height 33
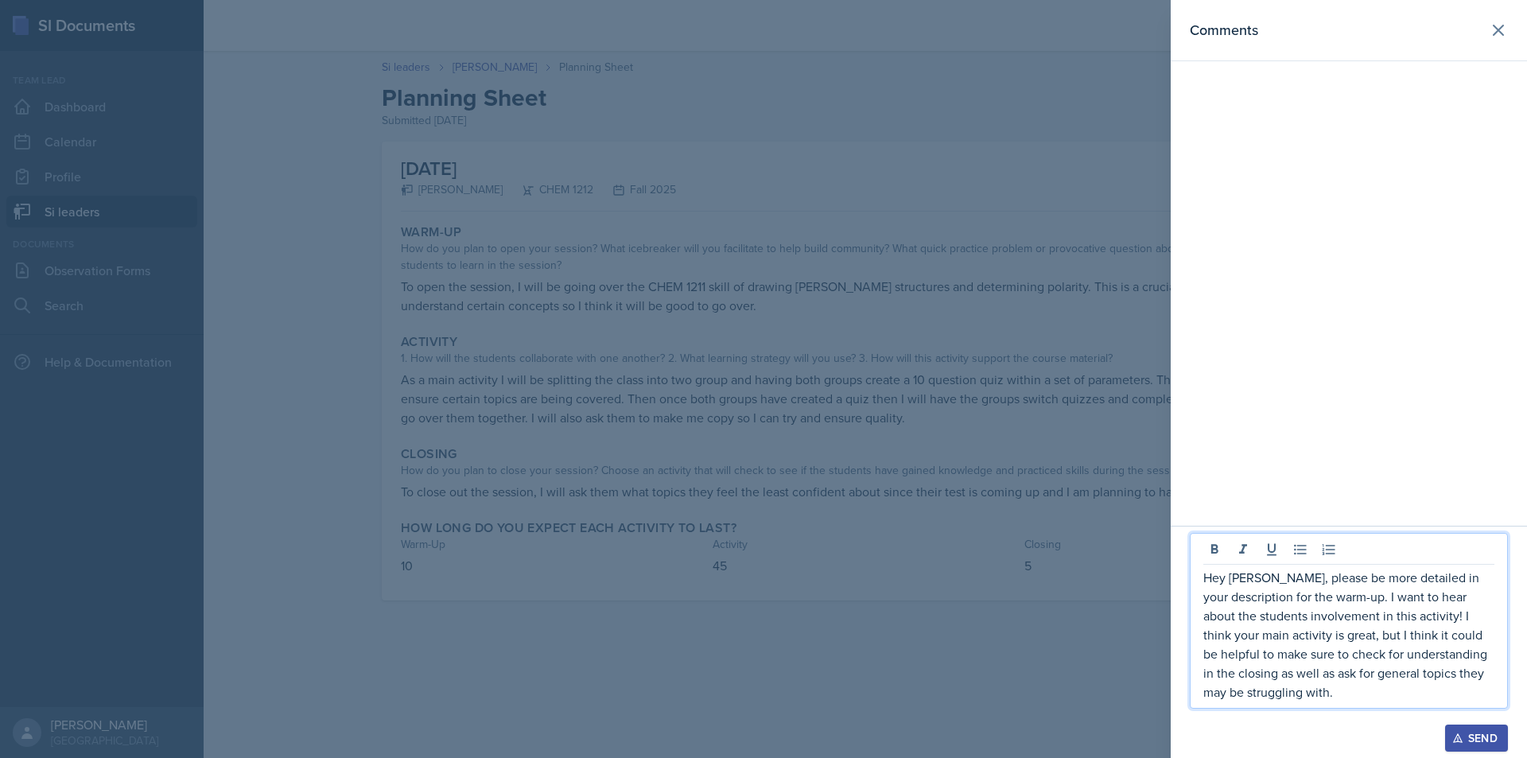
click at [1330, 698] on p "Hey [PERSON_NAME], please be more detailed in your description for the warm-up.…" at bounding box center [1348, 635] width 291 height 134
drag, startPoint x: 1330, startPoint y: 695, endPoint x: 1316, endPoint y: 690, distance: 14.3
click at [1316, 690] on p "Hey [PERSON_NAME], please be more detailed in your description for the warm-up.…" at bounding box center [1348, 635] width 291 height 134
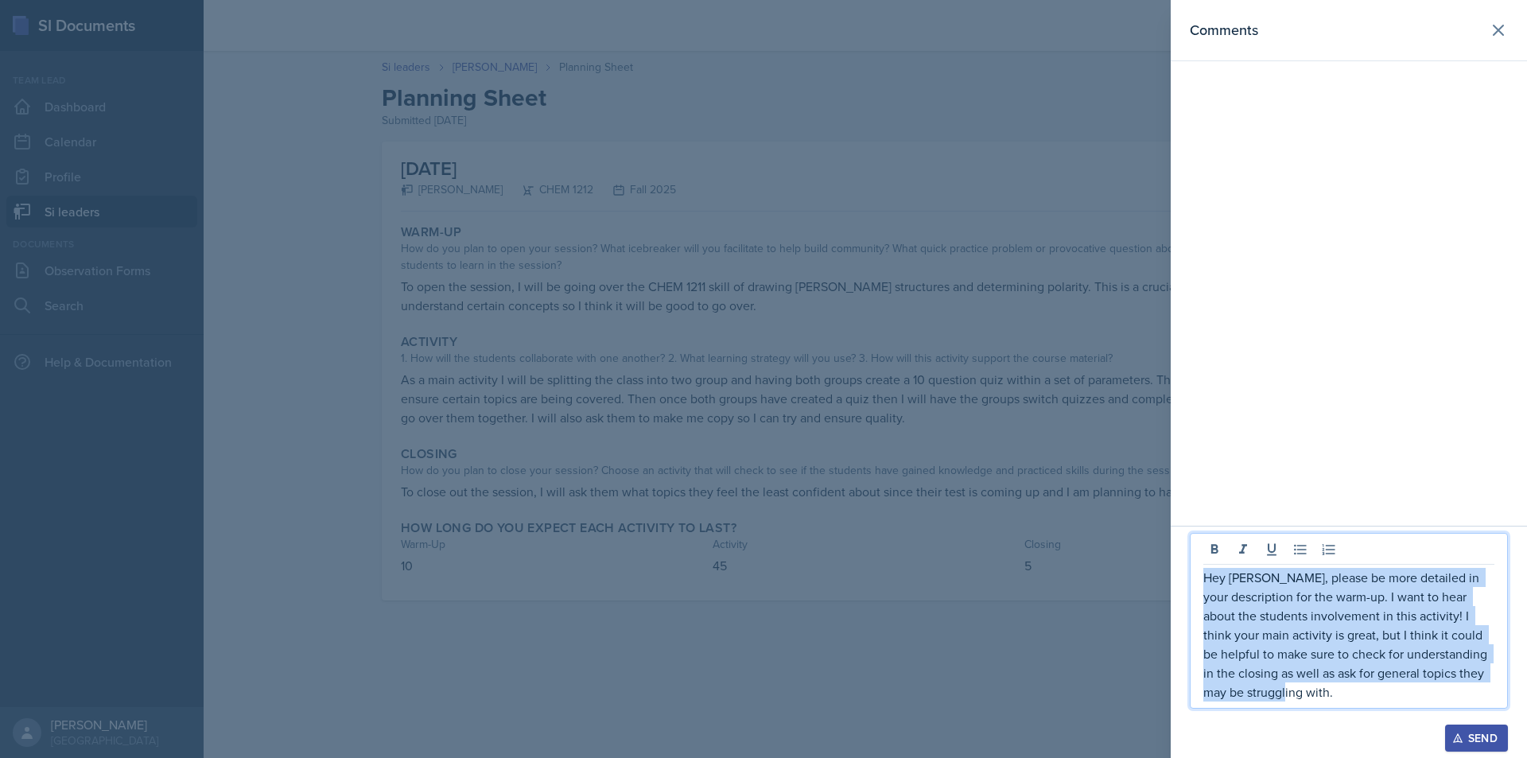
drag, startPoint x: 1349, startPoint y: 692, endPoint x: 1202, endPoint y: 577, distance: 186.3
click at [1202, 577] on div "Hey [PERSON_NAME], please be more detailed in your description for the warm-up.…" at bounding box center [1349, 621] width 318 height 176
copy p "Hey [PERSON_NAME], please be more detailed in your description for the warm-up.…"
click at [1478, 730] on div "Send" at bounding box center [1476, 738] width 42 height 13
